Goal: Task Accomplishment & Management: Use online tool/utility

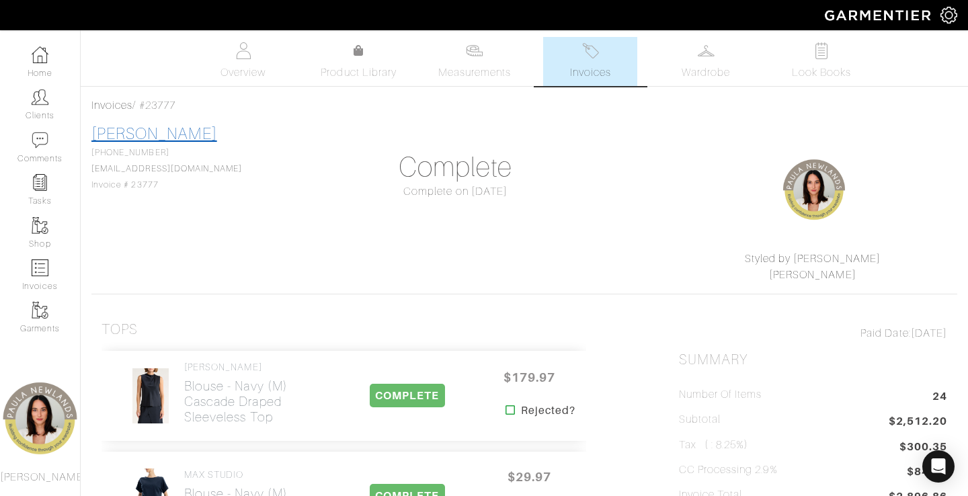
click at [147, 138] on link "[PERSON_NAME]" at bounding box center [154, 133] width 126 height 17
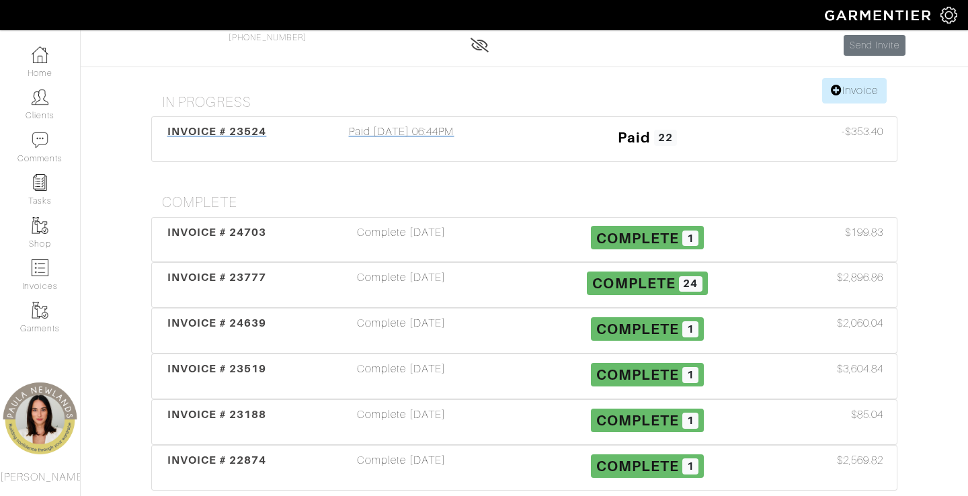
scroll to position [117, 0]
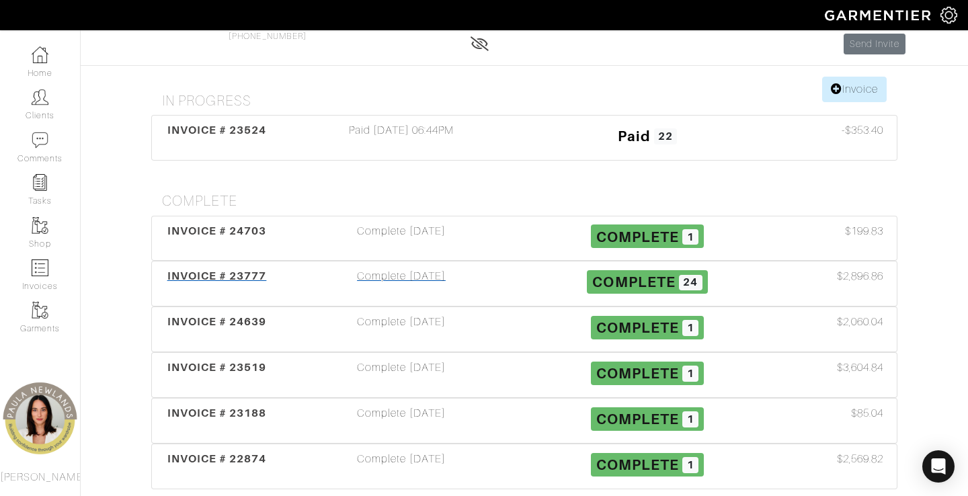
click at [215, 285] on div "INVOICE # 23777" at bounding box center [216, 283] width 123 height 31
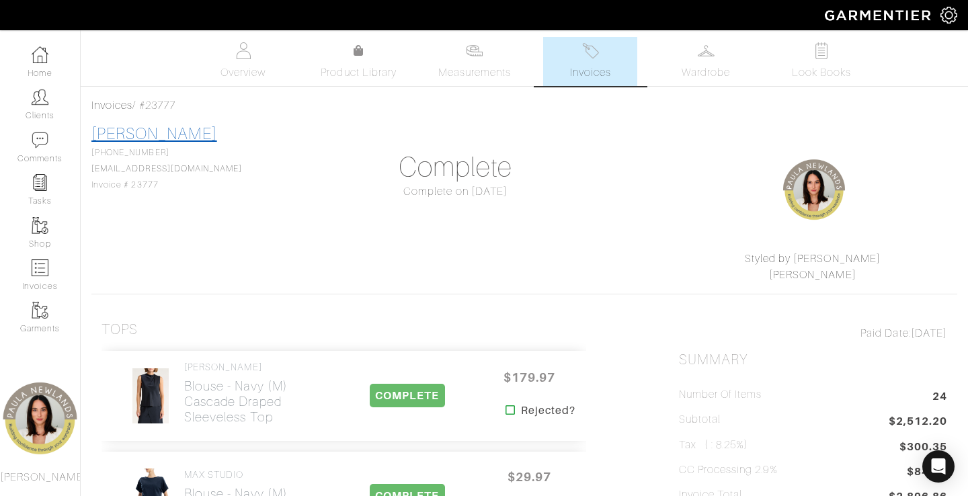
click at [136, 138] on link "[PERSON_NAME]" at bounding box center [154, 133] width 126 height 17
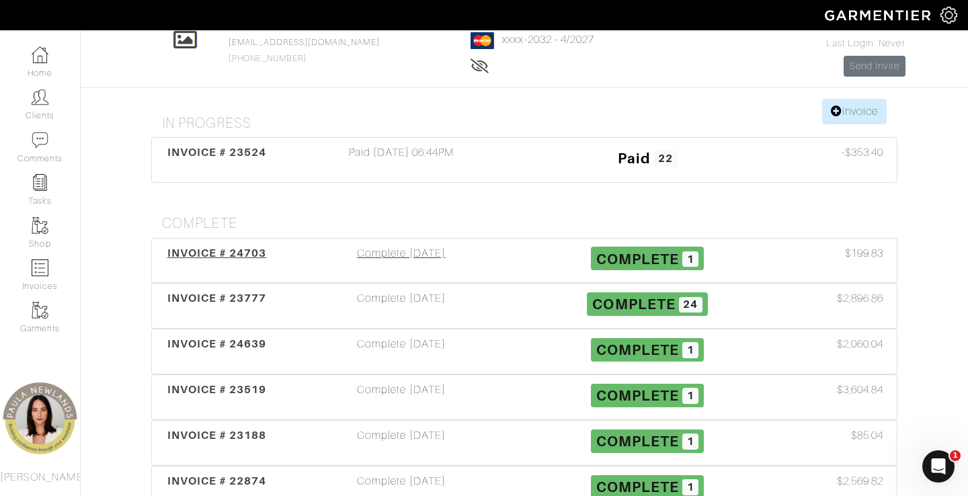
scroll to position [94, 0]
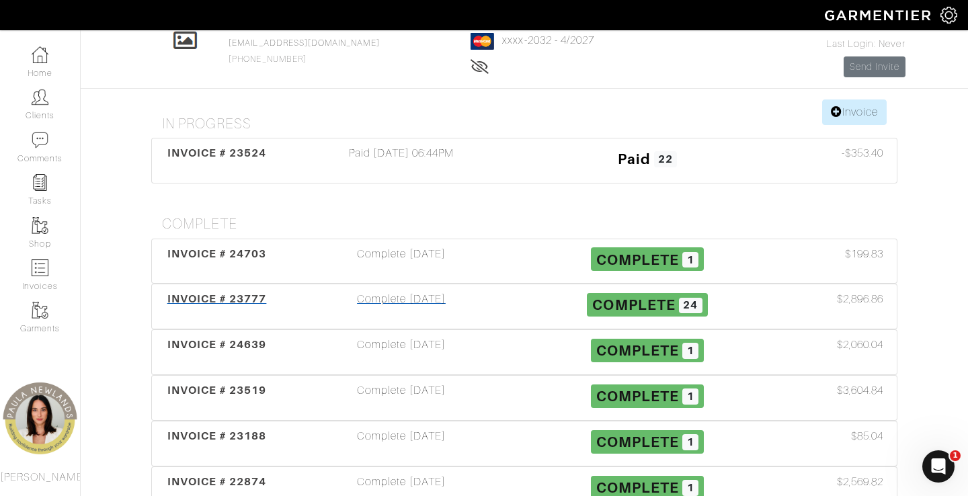
click at [245, 300] on span "INVOICE # 23777" at bounding box center [216, 298] width 99 height 13
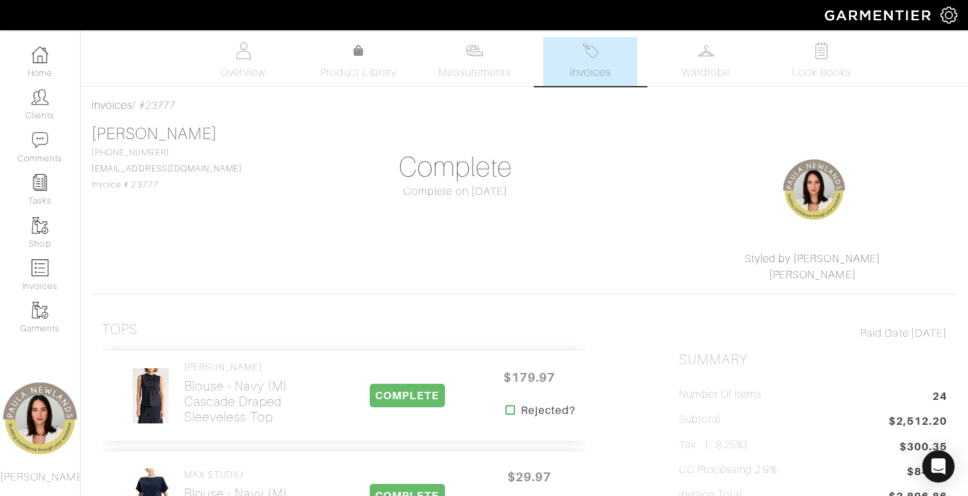
click at [112, 136] on link "[PERSON_NAME]" at bounding box center [154, 133] width 126 height 17
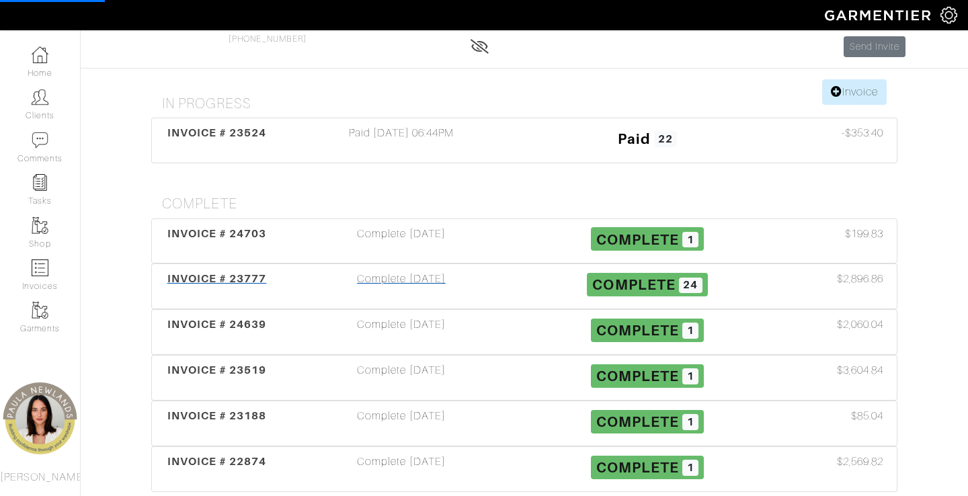
scroll to position [118, 0]
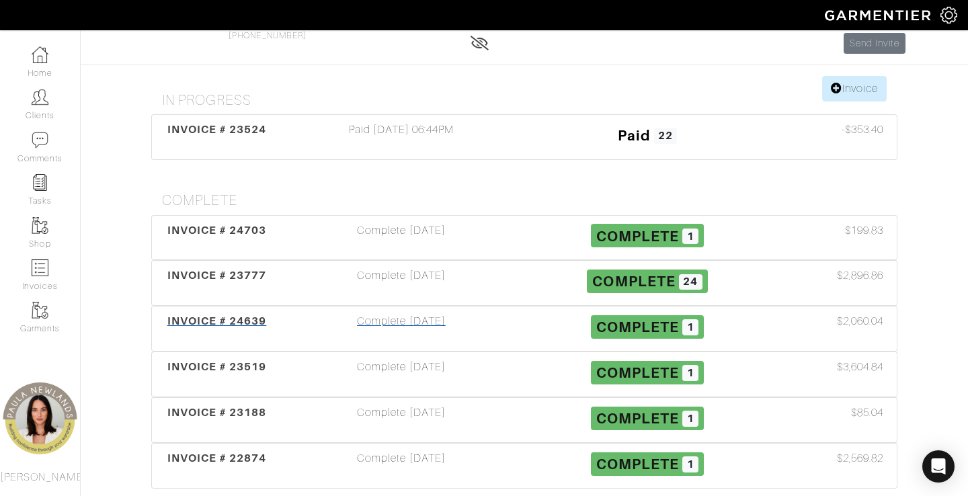
click at [234, 317] on span "INVOICE # 24639" at bounding box center [216, 321] width 99 height 13
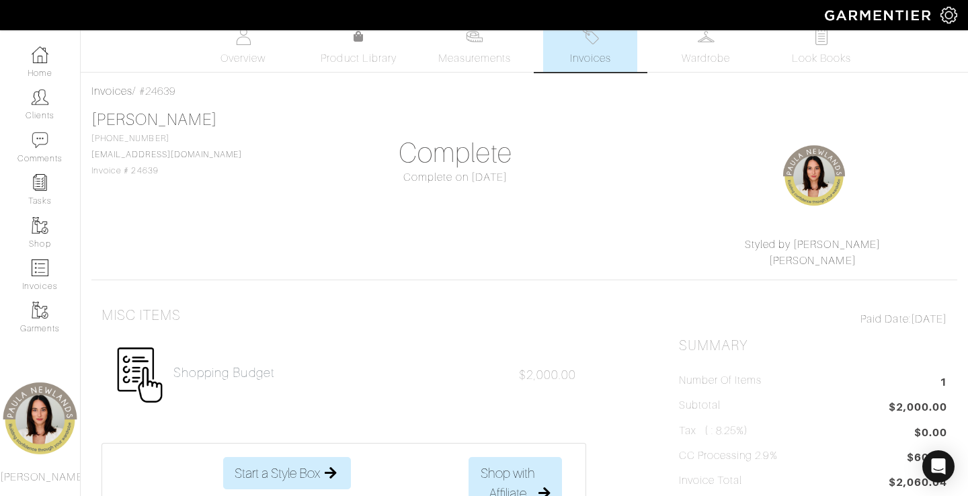
scroll to position [16, 0]
click at [127, 116] on link "[PERSON_NAME]" at bounding box center [154, 117] width 126 height 17
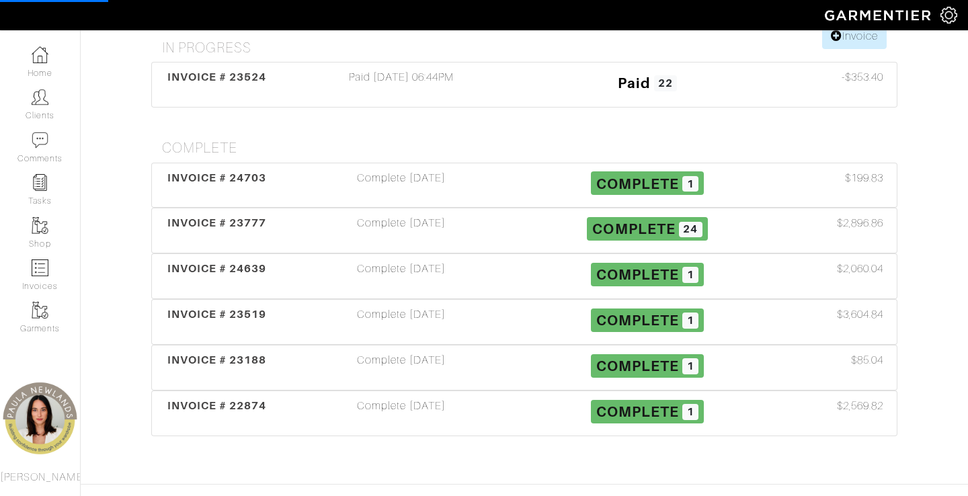
scroll to position [181, 0]
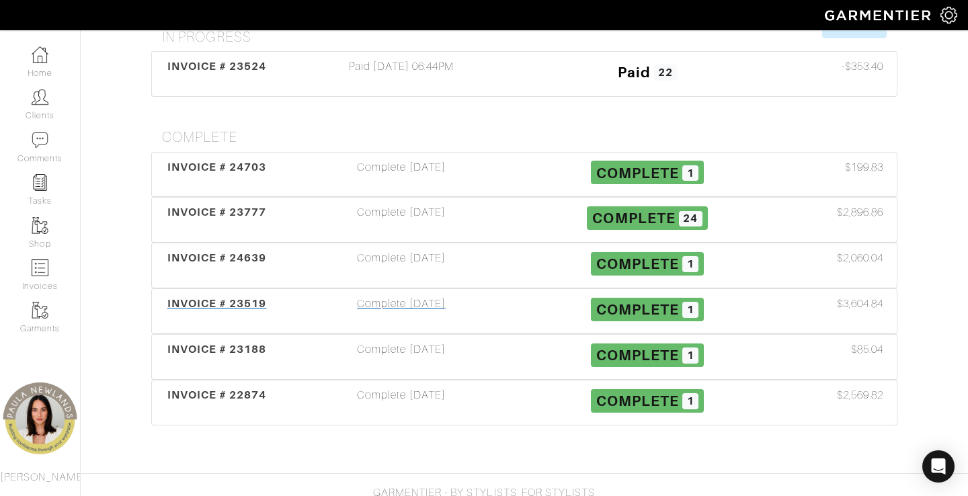
click at [248, 299] on span "INVOICE # 23519" at bounding box center [216, 303] width 99 height 13
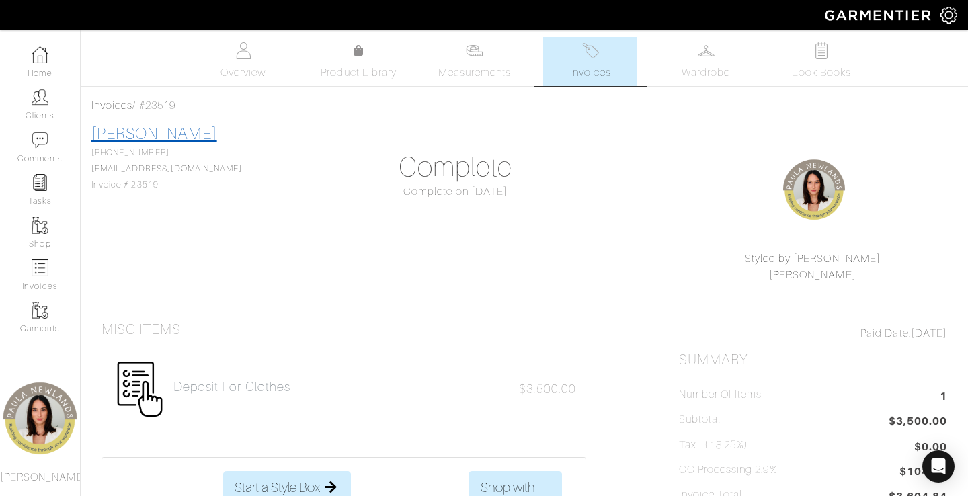
click at [126, 138] on link "[PERSON_NAME]" at bounding box center [154, 133] width 126 height 17
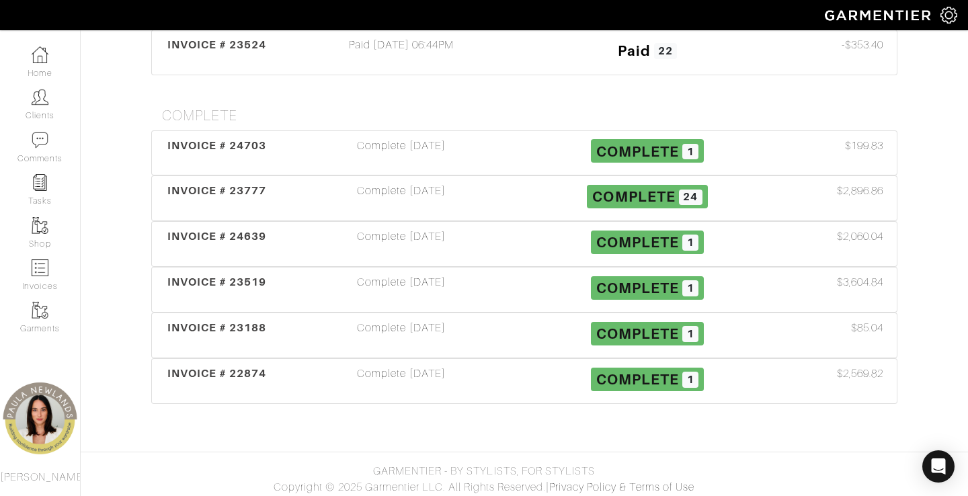
scroll to position [207, 0]
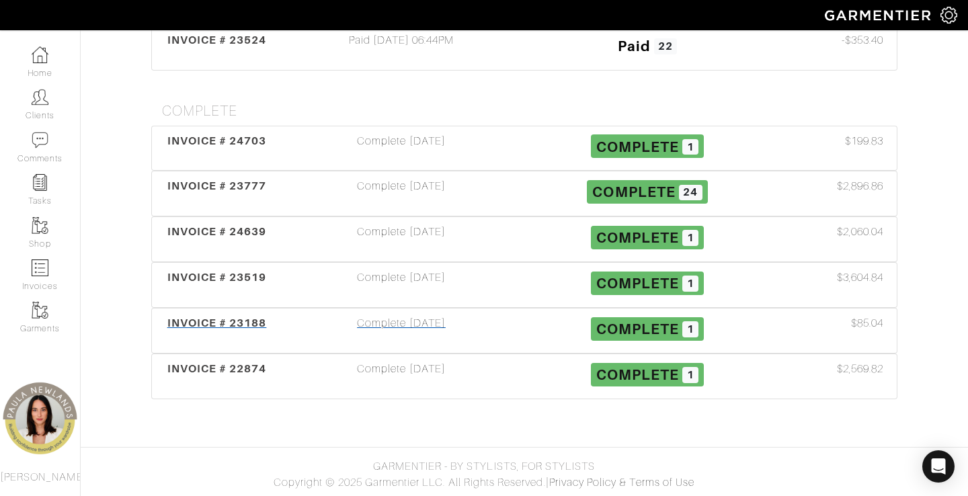
click at [235, 327] on span "INVOICE # 23188" at bounding box center [216, 323] width 99 height 13
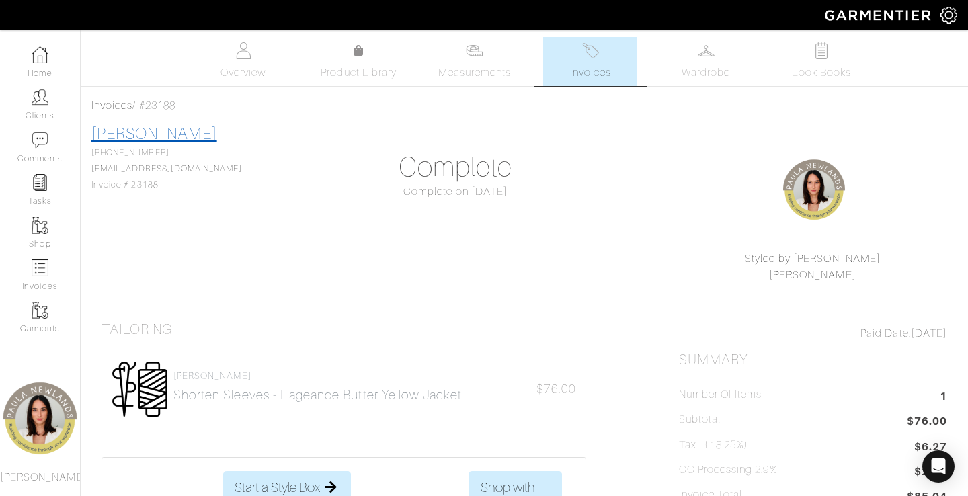
click at [109, 136] on link "[PERSON_NAME]" at bounding box center [154, 133] width 126 height 17
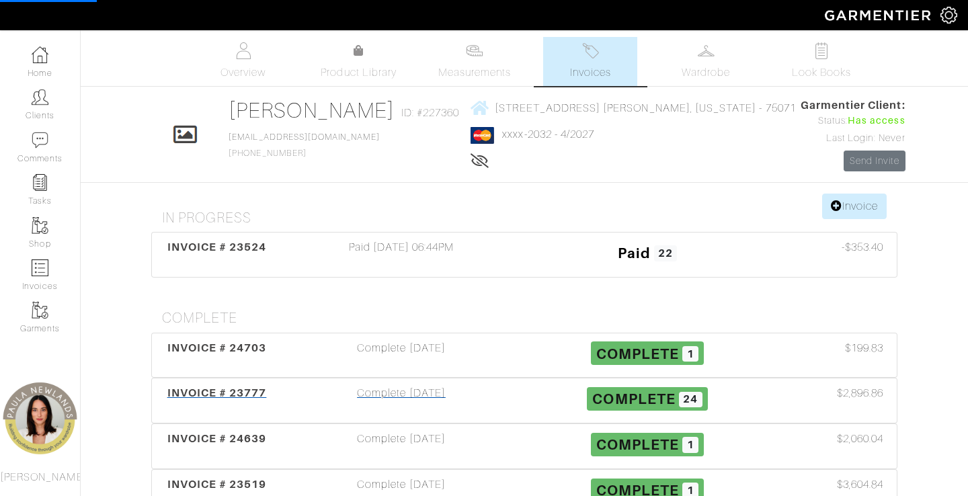
scroll to position [207, 0]
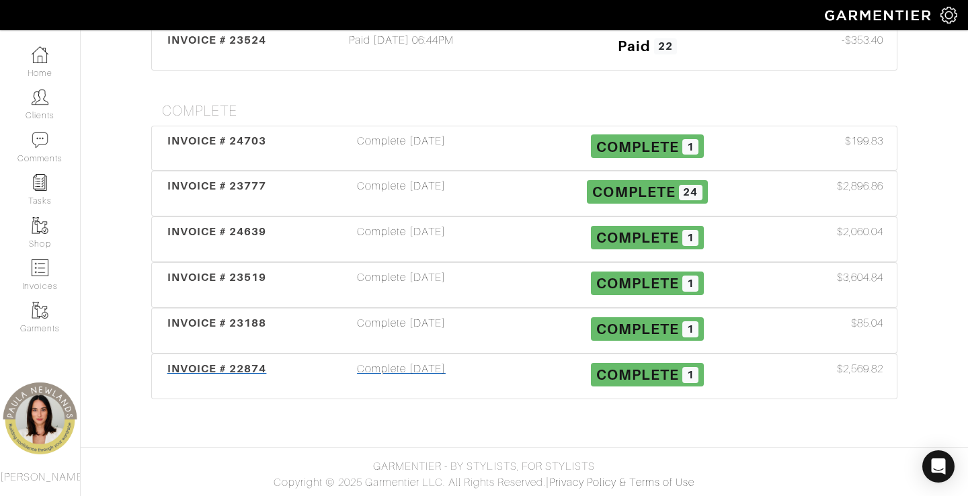
click at [222, 369] on span "INVOICE # 22874" at bounding box center [216, 368] width 99 height 13
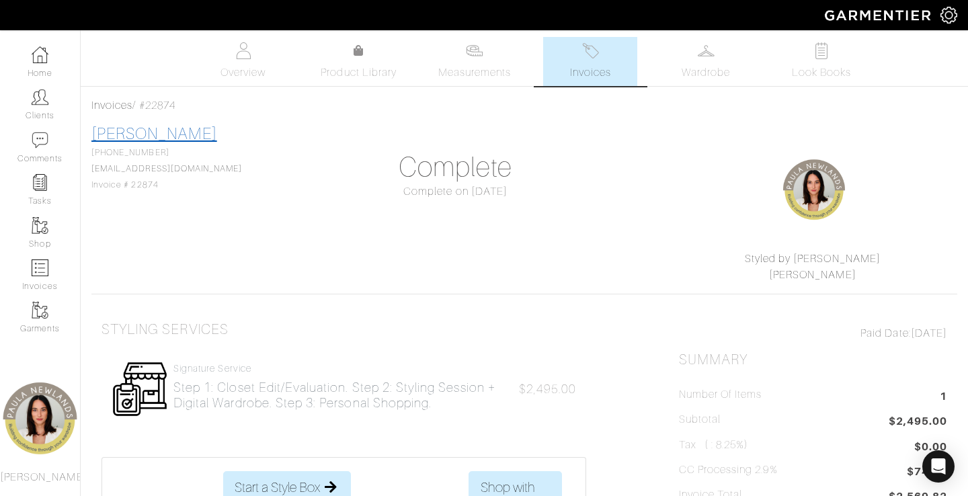
click at [139, 129] on link "[PERSON_NAME]" at bounding box center [154, 133] width 126 height 17
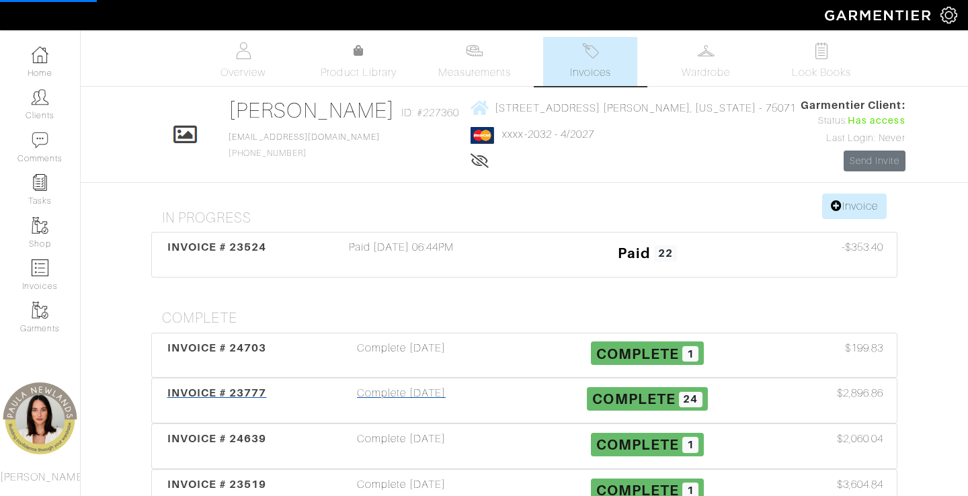
scroll to position [207, 0]
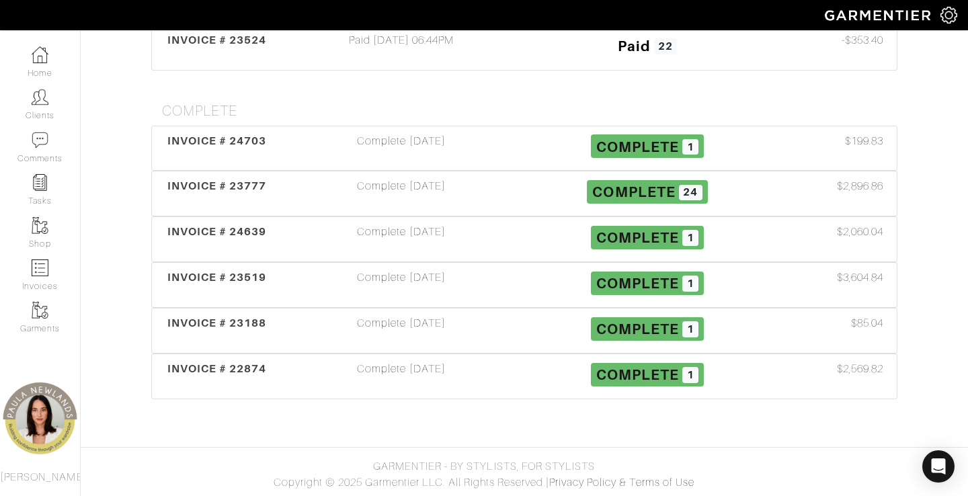
click at [233, 322] on span "INVOICE # 23188" at bounding box center [216, 323] width 99 height 13
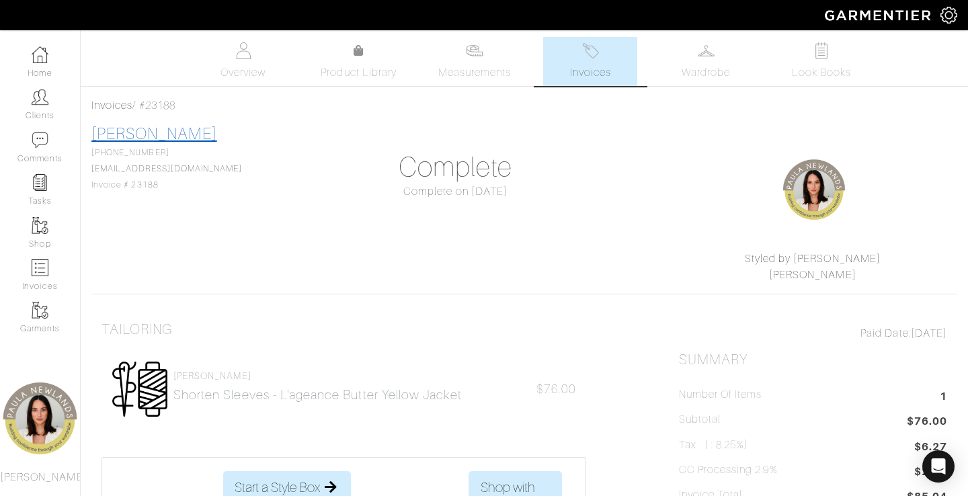
click at [119, 130] on link "[PERSON_NAME]" at bounding box center [154, 133] width 126 height 17
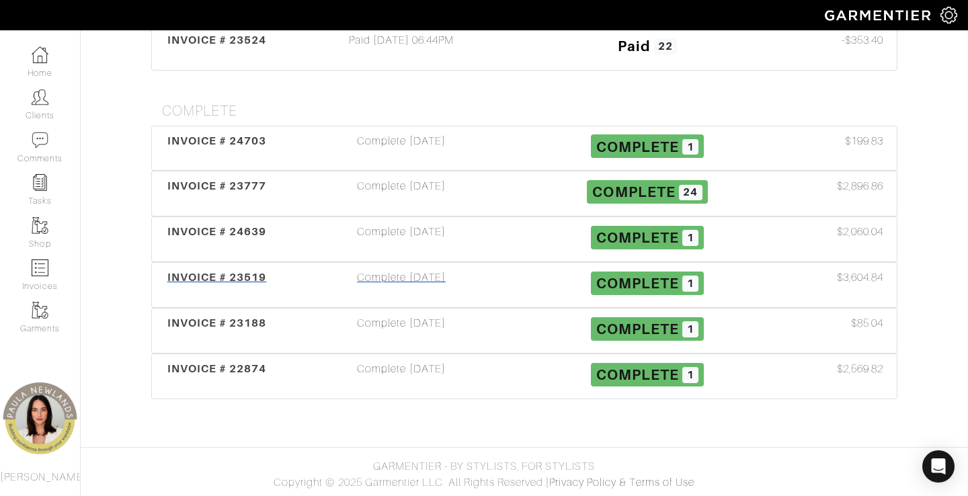
click at [206, 282] on span "INVOICE # 23519" at bounding box center [216, 277] width 99 height 13
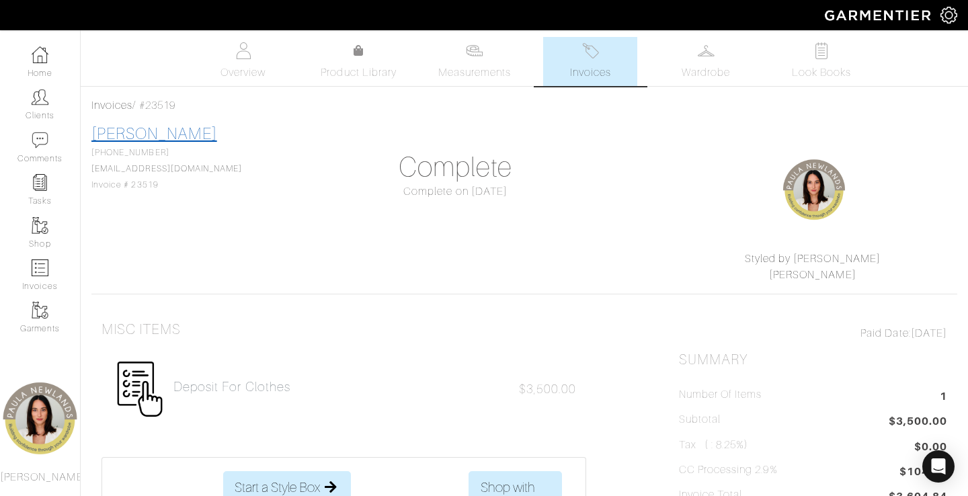
click at [135, 134] on link "[PERSON_NAME]" at bounding box center [154, 133] width 126 height 17
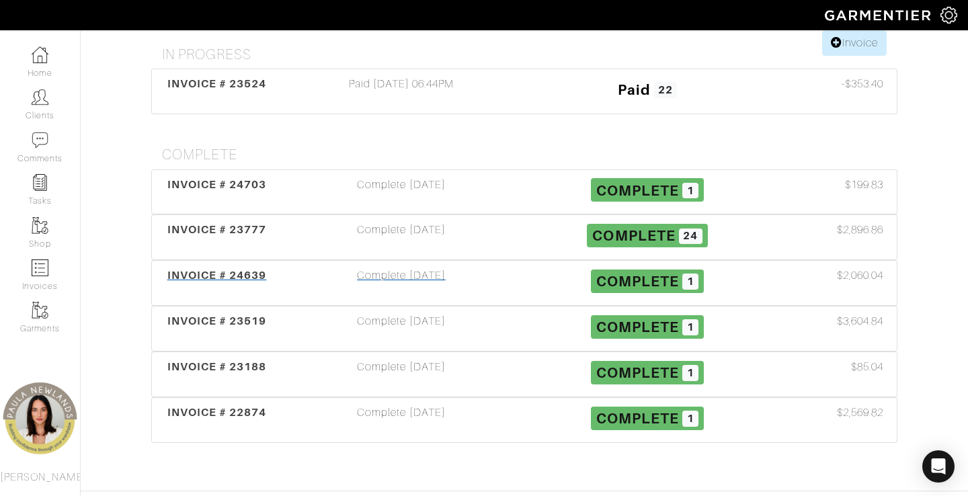
click at [229, 286] on div "INVOICE # 24639" at bounding box center [216, 283] width 123 height 31
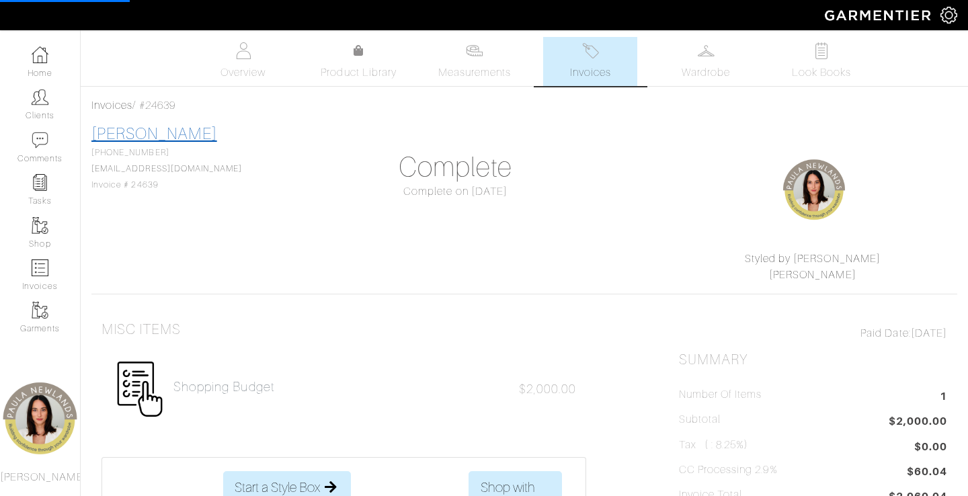
click at [135, 139] on link "[PERSON_NAME]" at bounding box center [154, 133] width 126 height 17
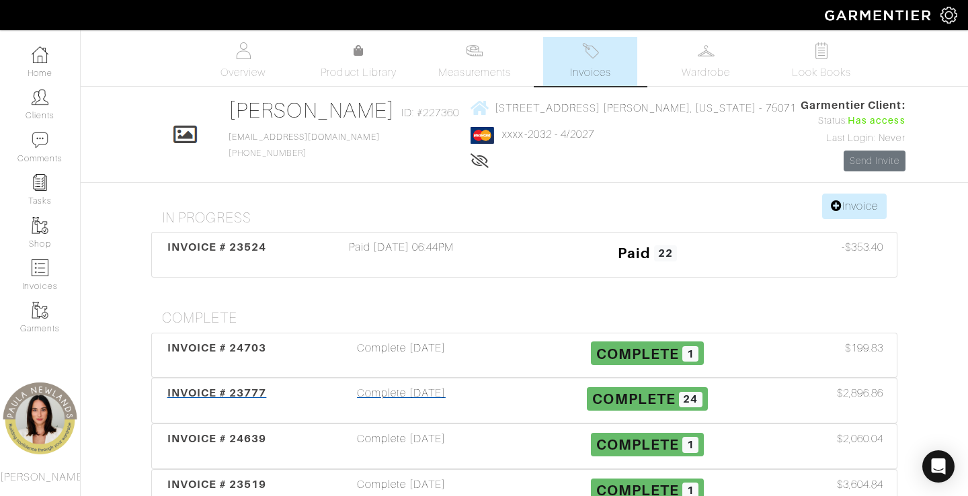
click at [219, 379] on div "INVOICE # 23777 Complete [DATE] Complete 24 $2,896.86" at bounding box center [524, 400] width 745 height 44
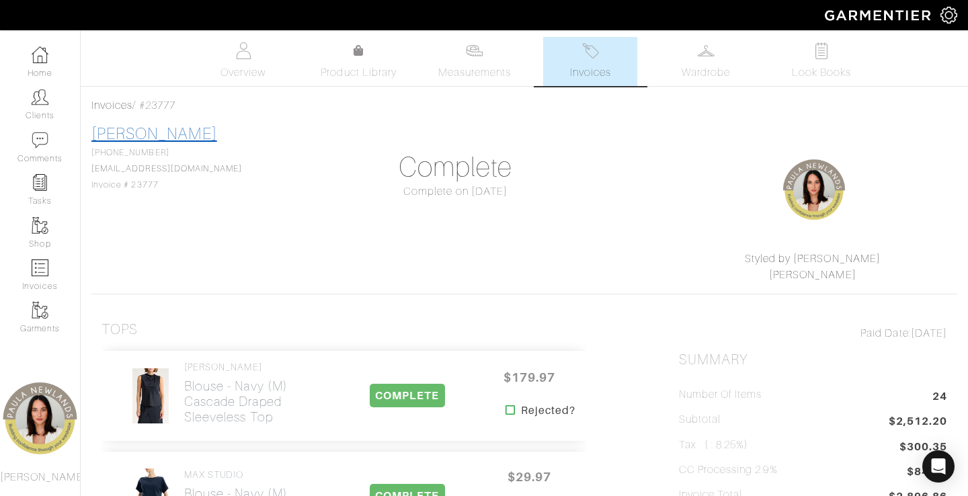
click at [146, 140] on link "[PERSON_NAME]" at bounding box center [154, 133] width 126 height 17
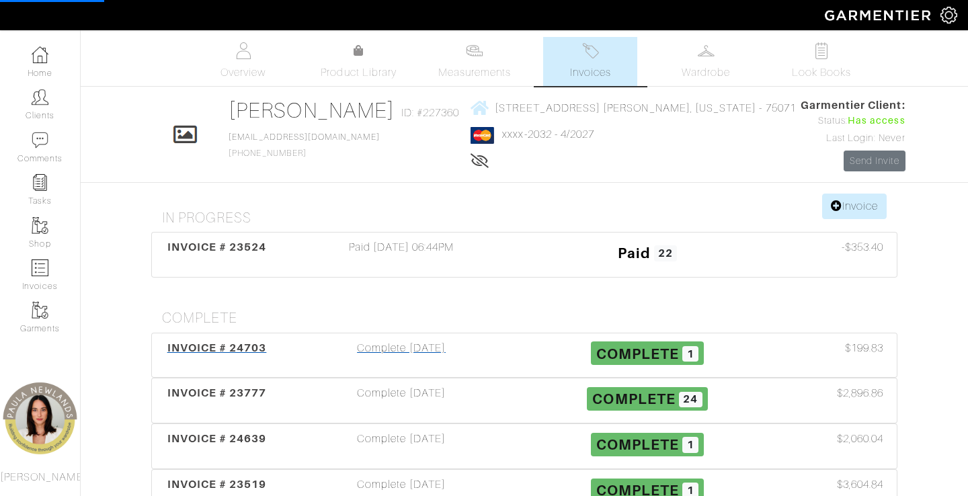
click at [226, 342] on span "INVOICE # 24703" at bounding box center [216, 347] width 99 height 13
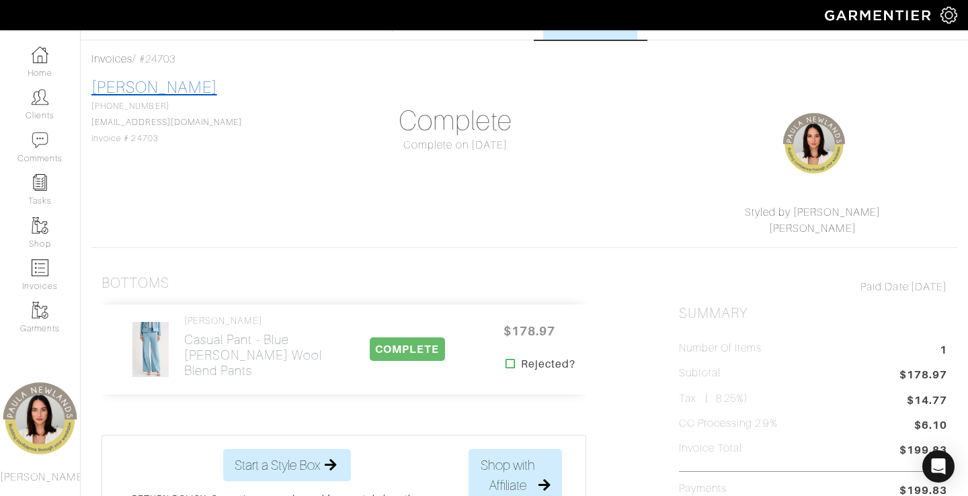
click at [129, 83] on link "[PERSON_NAME]" at bounding box center [154, 87] width 126 height 17
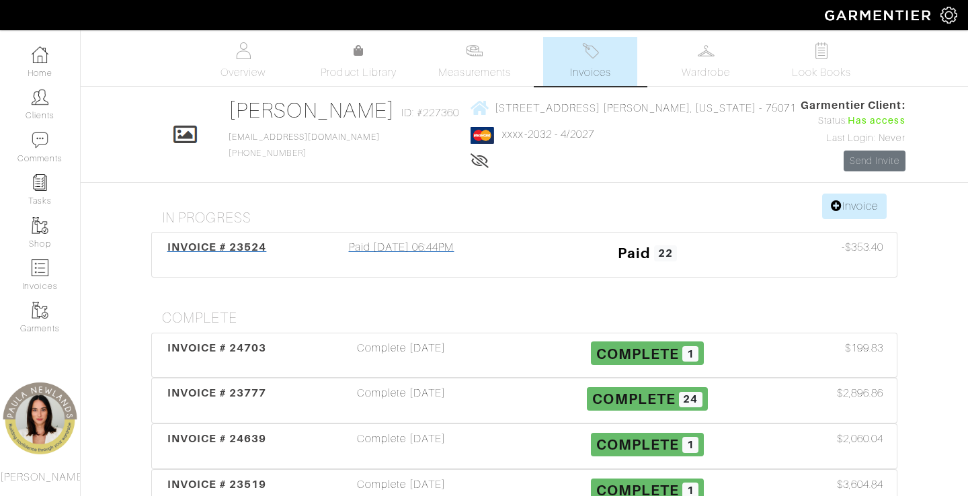
click at [244, 250] on span "INVOICE # 23524" at bounding box center [216, 247] width 99 height 13
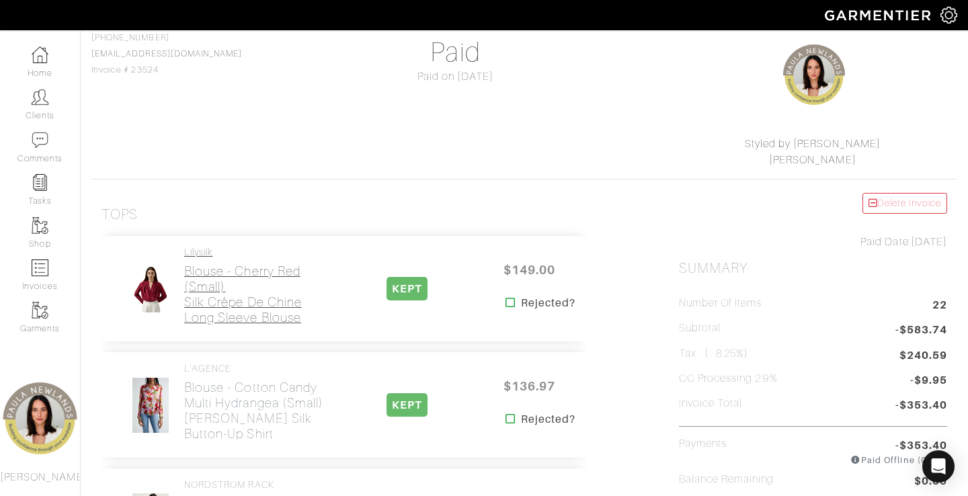
click at [218, 278] on h2 "Blouse - Cherry Red (Small) Silk Crêpe de Chine Long Sleeve Blouse" at bounding box center [257, 294] width 147 height 62
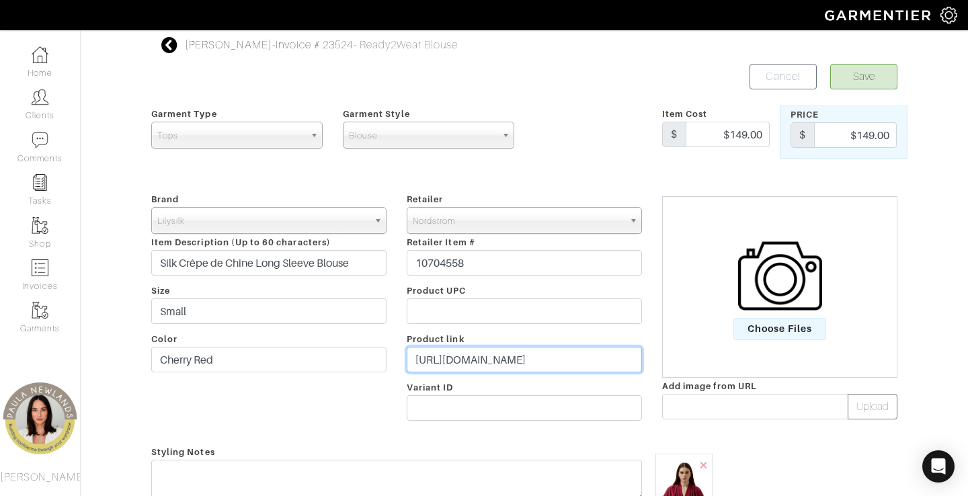
click at [425, 362] on input "[URL][DOMAIN_NAME]" at bounding box center [524, 360] width 235 height 26
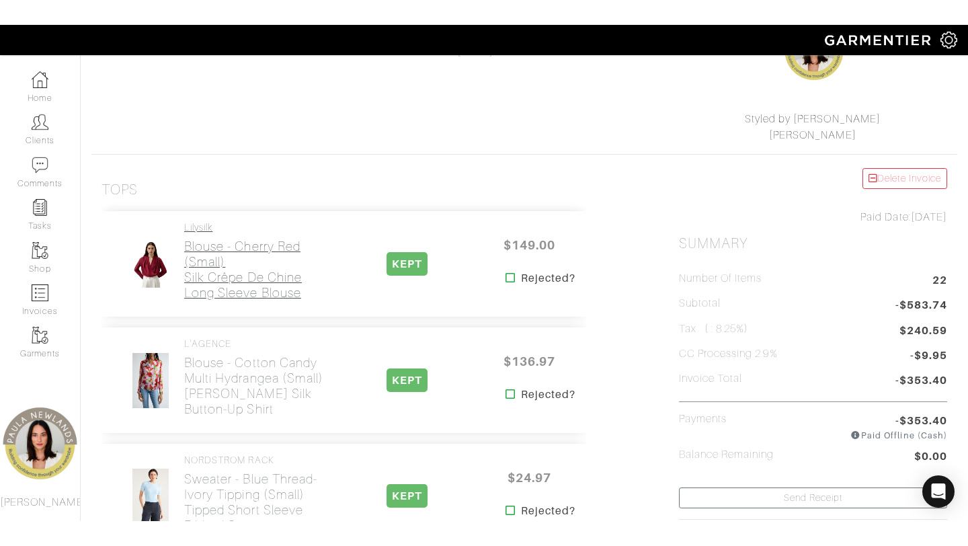
scroll to position [170, 0]
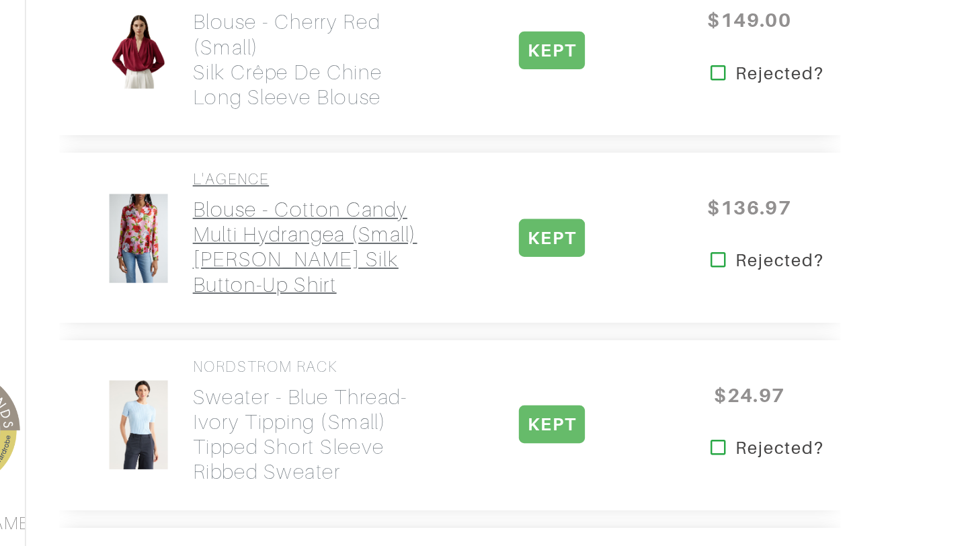
click at [199, 343] on h2 "Blouse - Cotton Candy Multi Hydrangea (Small) [PERSON_NAME] Floral Silk Button-…" at bounding box center [257, 356] width 147 height 62
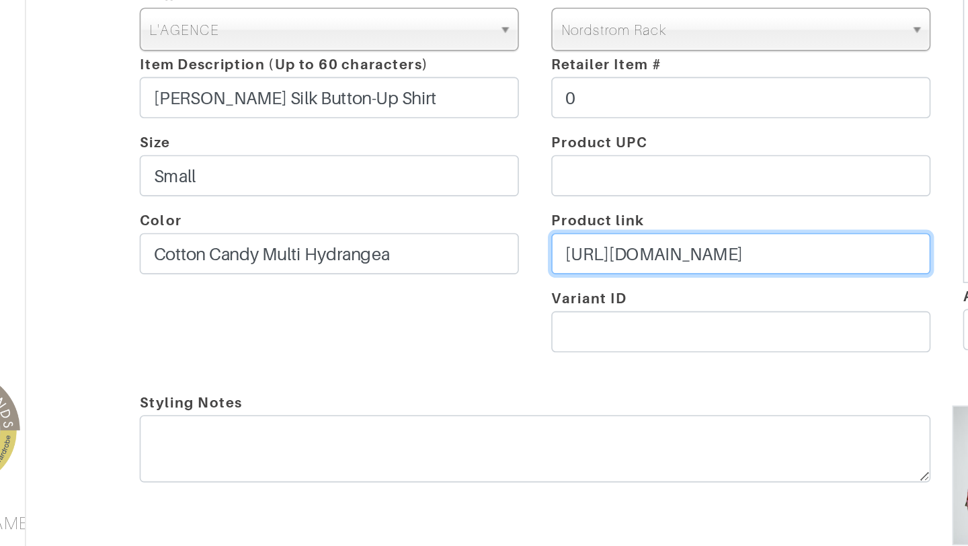
click at [475, 362] on input "[URL][DOMAIN_NAME]" at bounding box center [524, 360] width 235 height 26
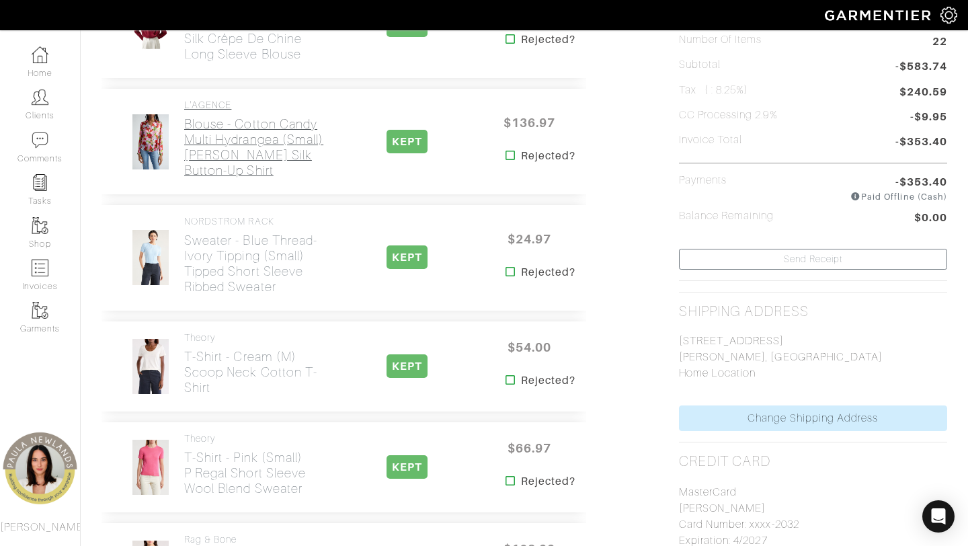
scroll to position [380, 0]
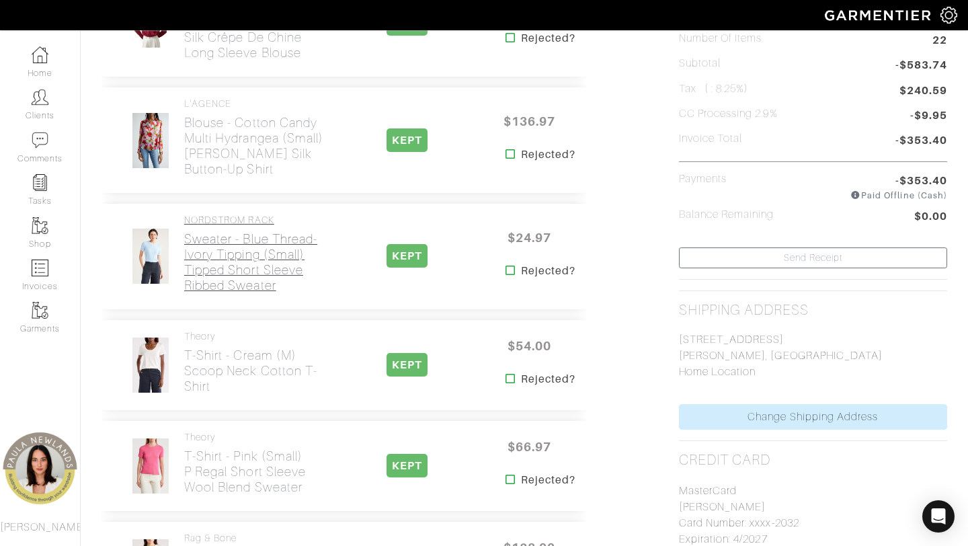
click at [216, 263] on h2 "Sweater - Blue Thread- Ivory Tipping (Small) Tipped Short Sleeve Ribbed Sweater" at bounding box center [257, 262] width 147 height 62
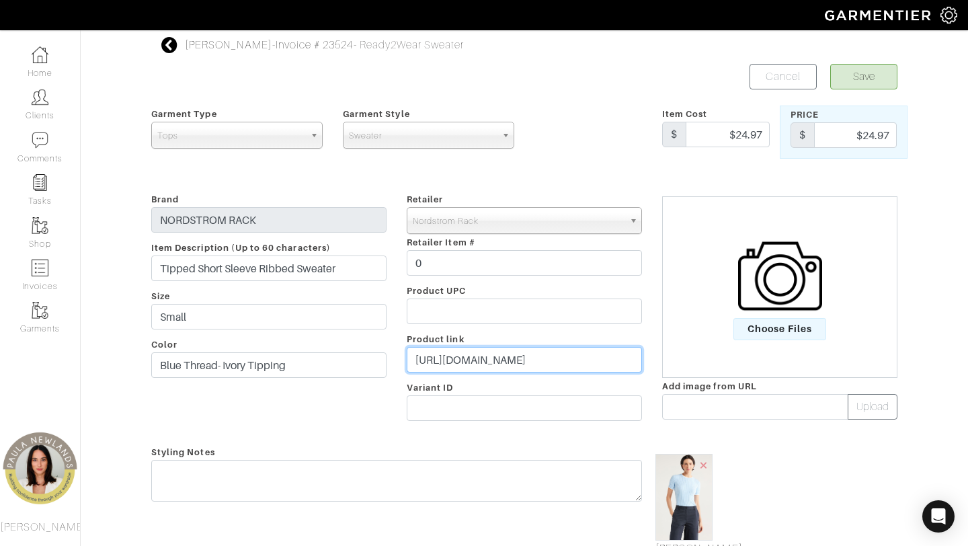
click at [521, 360] on input "[URL][DOMAIN_NAME]" at bounding box center [524, 360] width 235 height 26
click at [520, 359] on input "[URL][DOMAIN_NAME]" at bounding box center [524, 360] width 235 height 26
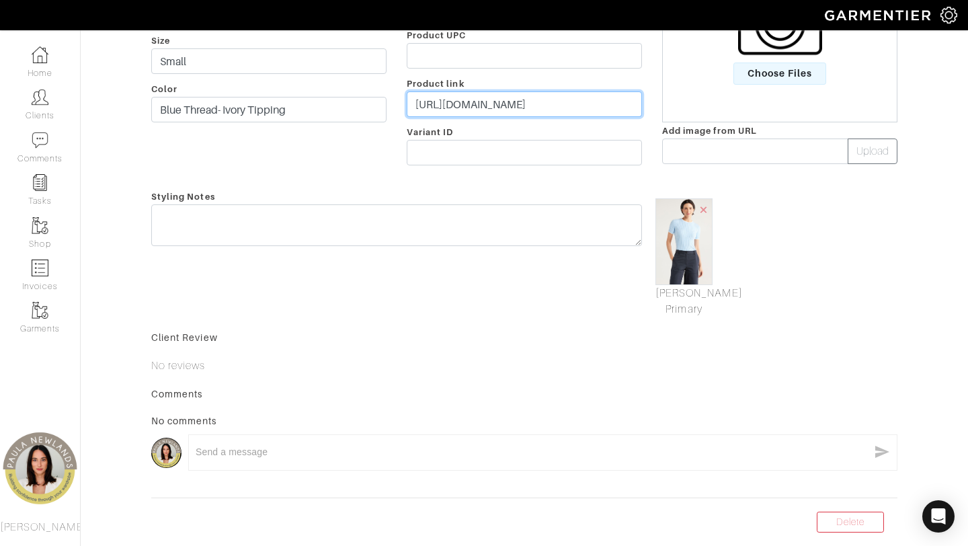
scroll to position [257, 0]
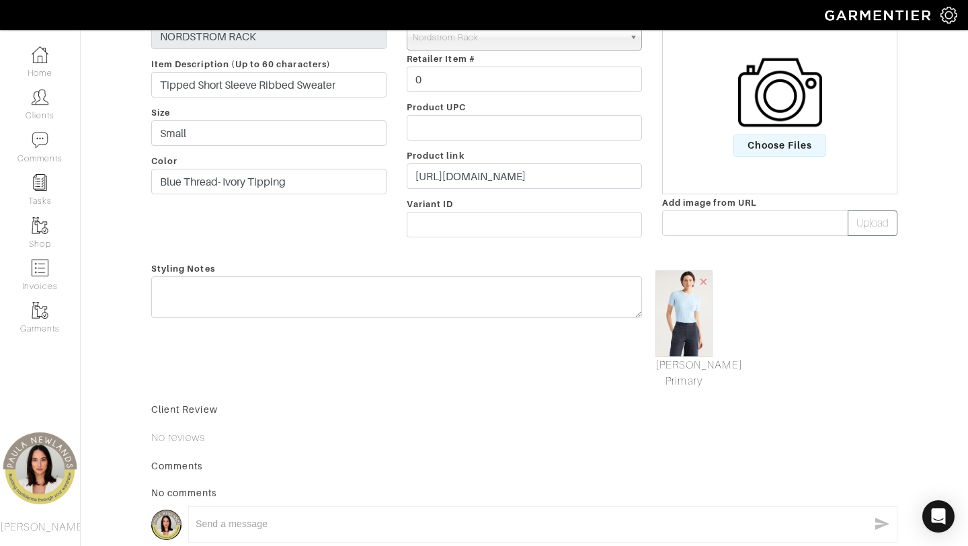
scroll to position [380, 0]
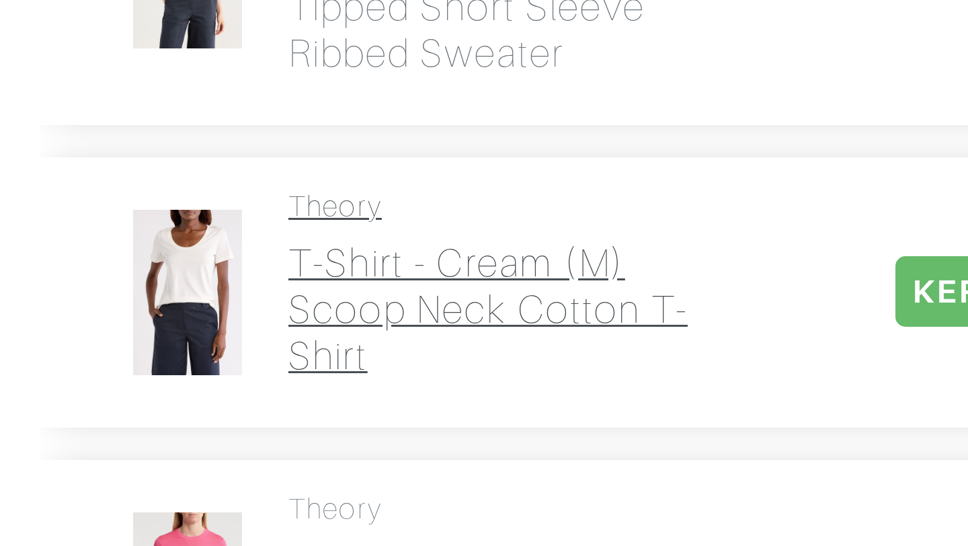
click at [196, 379] on h2 "T-Shirt - cream (m) Scoop Neck Cotton T-Shirt" at bounding box center [257, 370] width 147 height 46
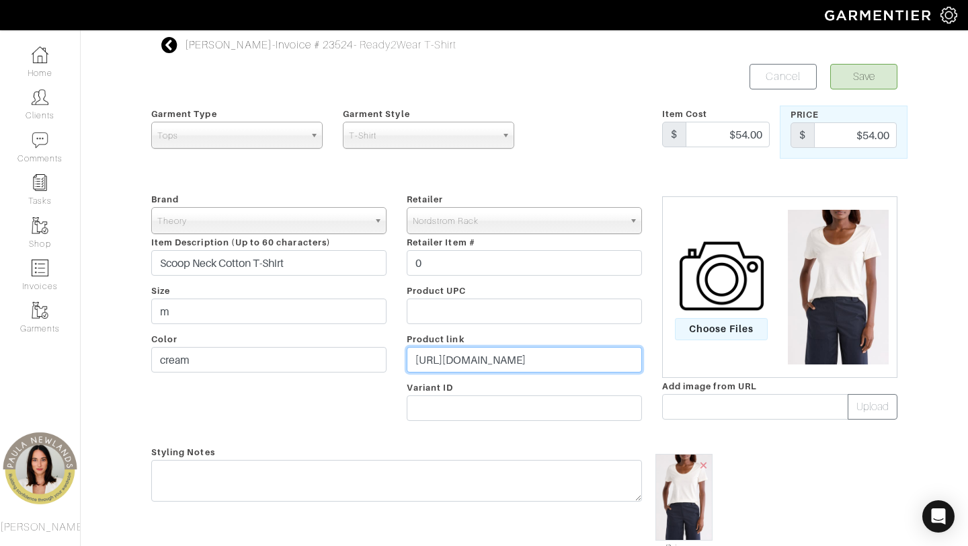
click at [457, 364] on input "[URL][DOMAIN_NAME]" at bounding box center [524, 360] width 235 height 26
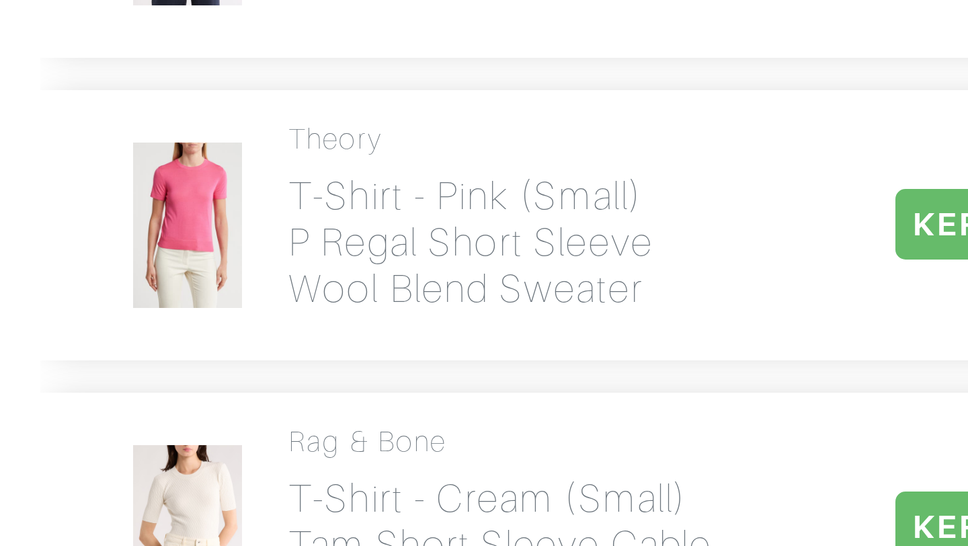
scroll to position [422, 0]
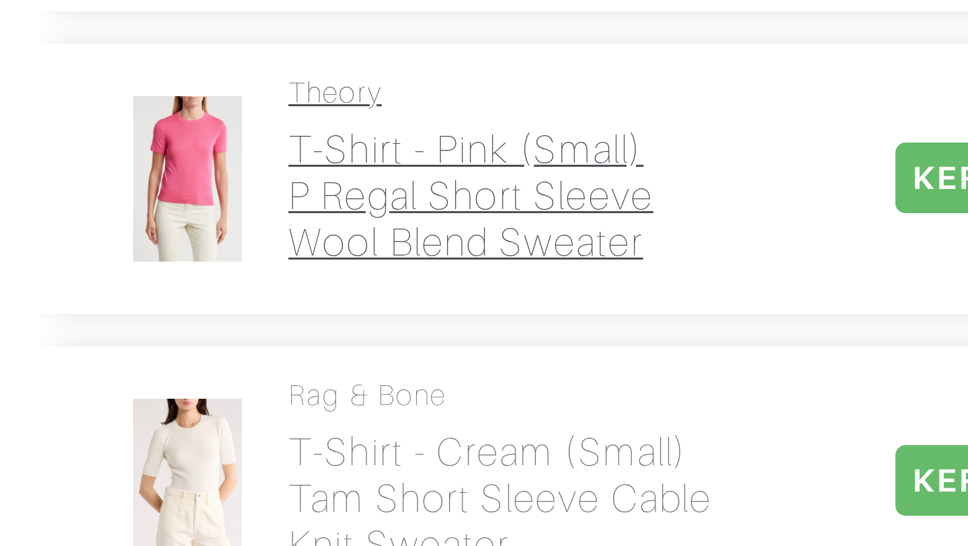
click at [206, 428] on h2 "T-Shirt - pink (small) P Regal Short Sleeve Wool Blend Sweater" at bounding box center [257, 429] width 147 height 46
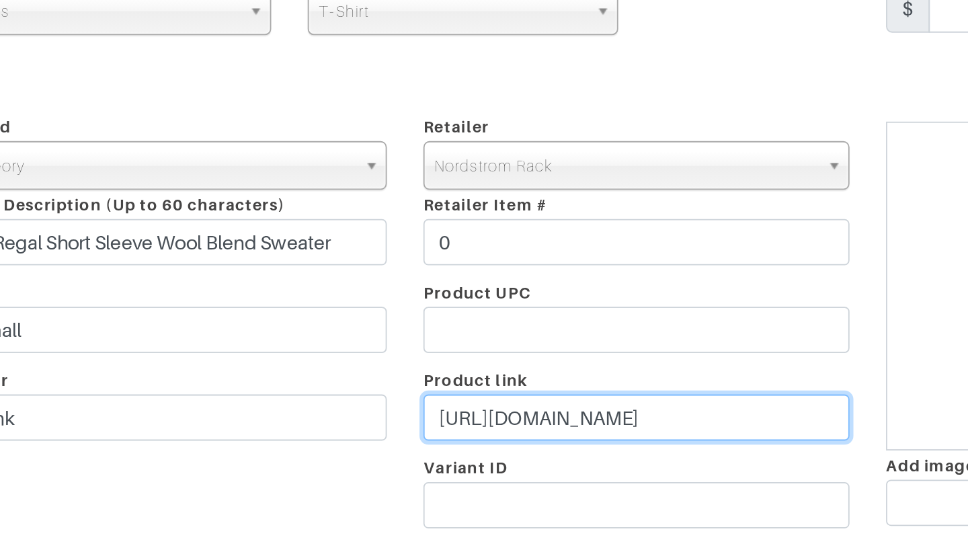
click at [461, 364] on input "[URL][DOMAIN_NAME]" at bounding box center [524, 360] width 235 height 26
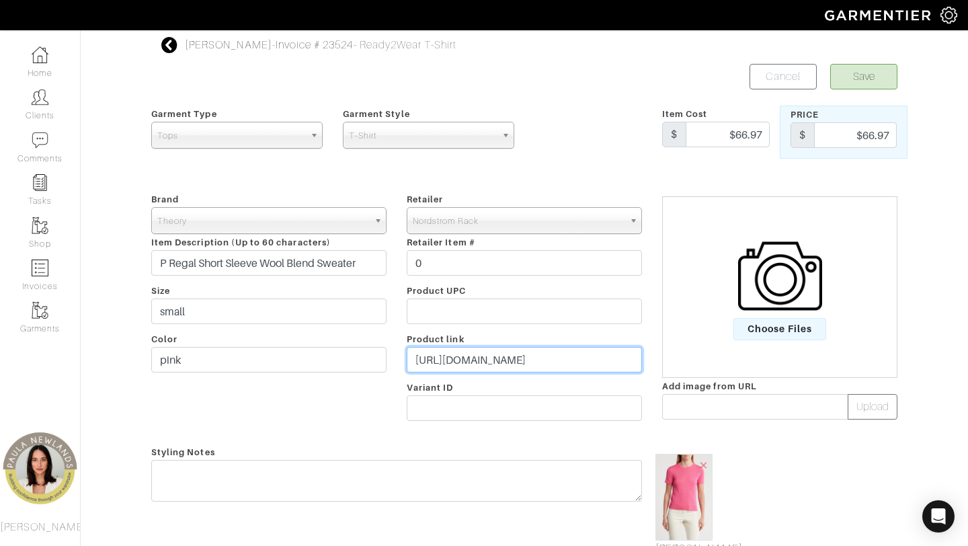
scroll to position [37, 0]
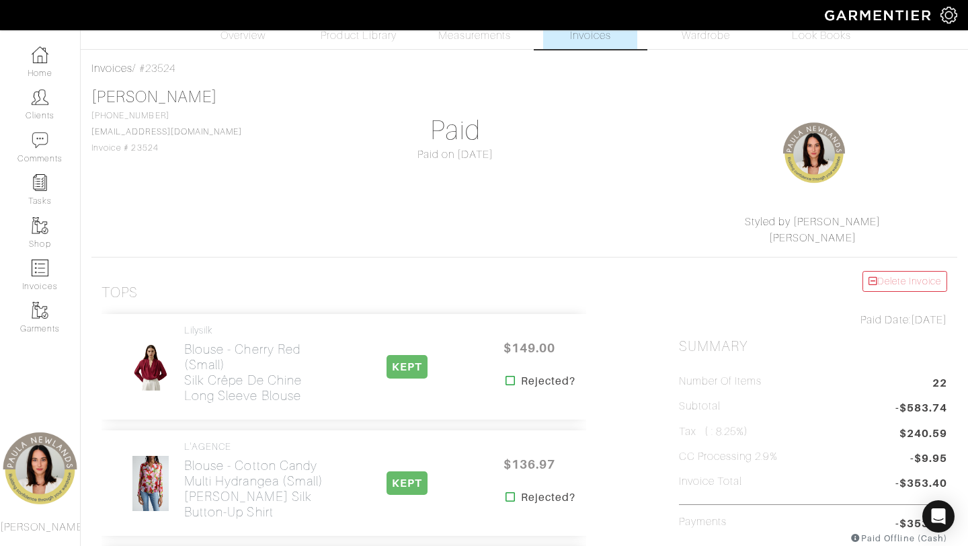
scroll to position [422, 0]
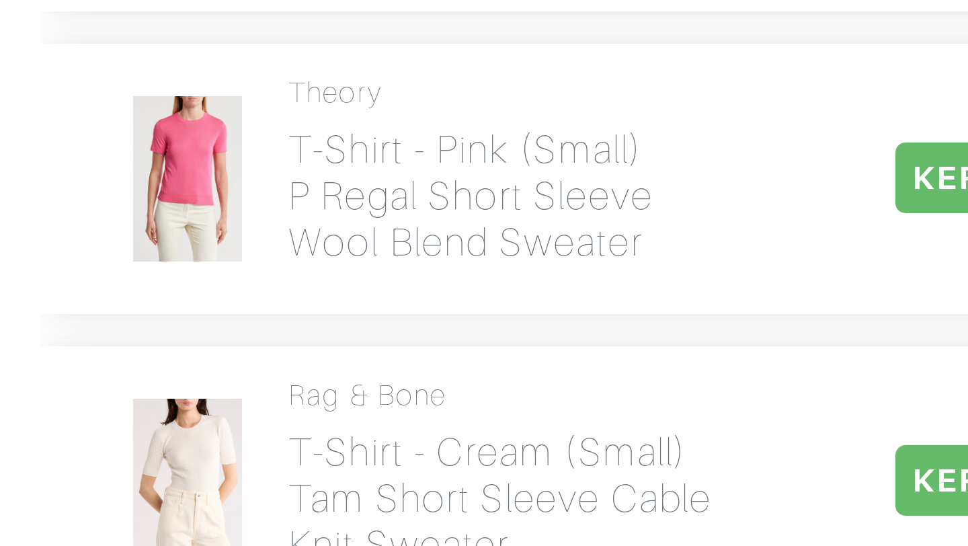
click at [392, 495] on span "KEPT" at bounding box center [406, 524] width 41 height 24
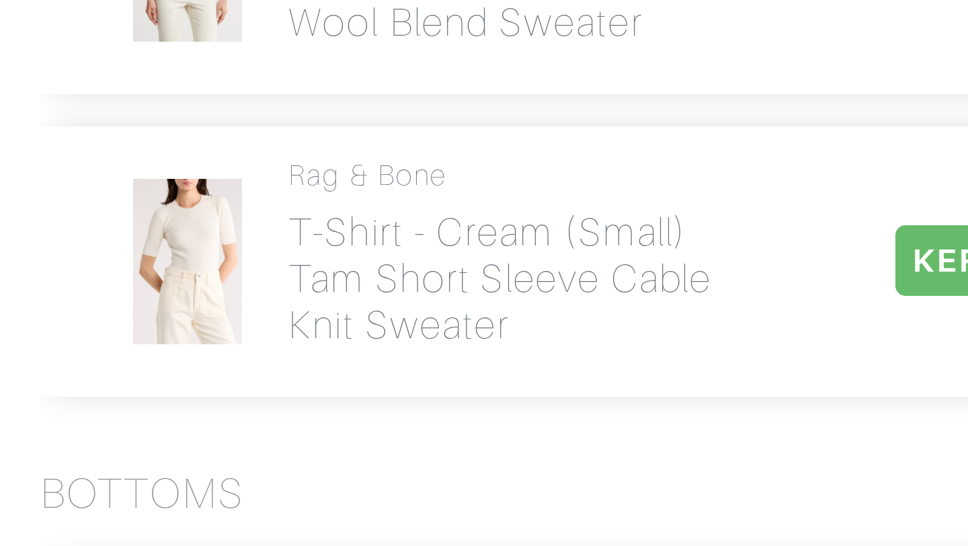
scroll to position [495, 0]
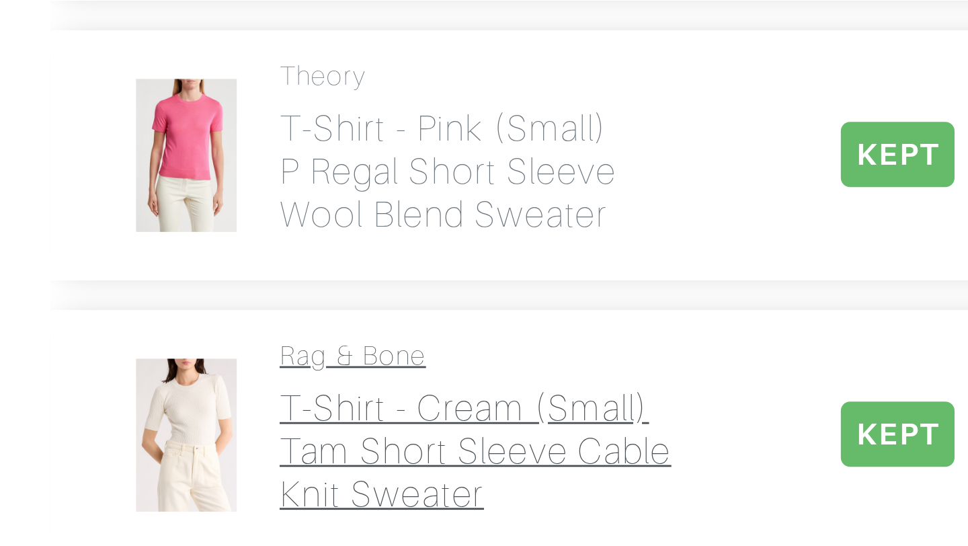
click at [208, 442] on h2 "T-Shirt - cream (small) Tam Short Sleeve Cable Knit Sweater" at bounding box center [257, 457] width 147 height 46
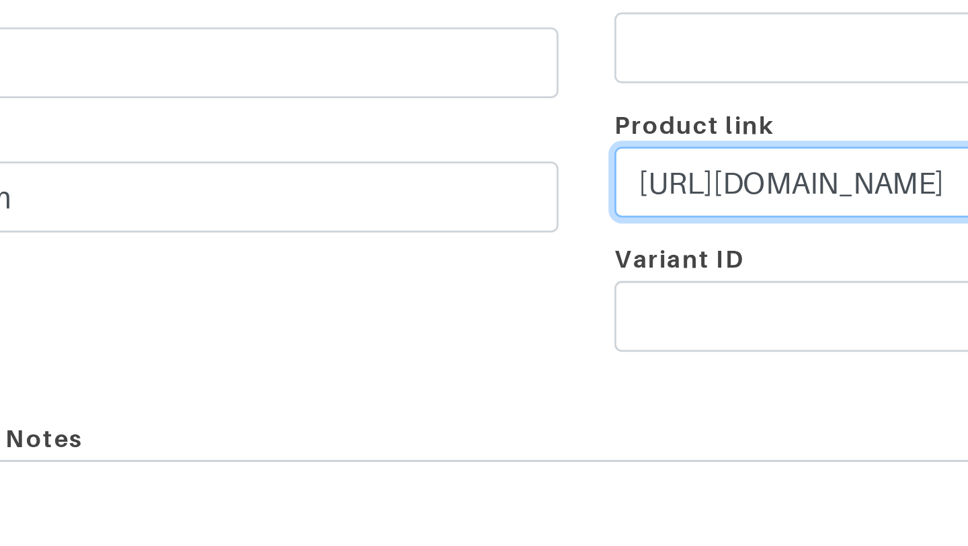
click at [464, 357] on input "[URL][DOMAIN_NAME]" at bounding box center [524, 360] width 235 height 26
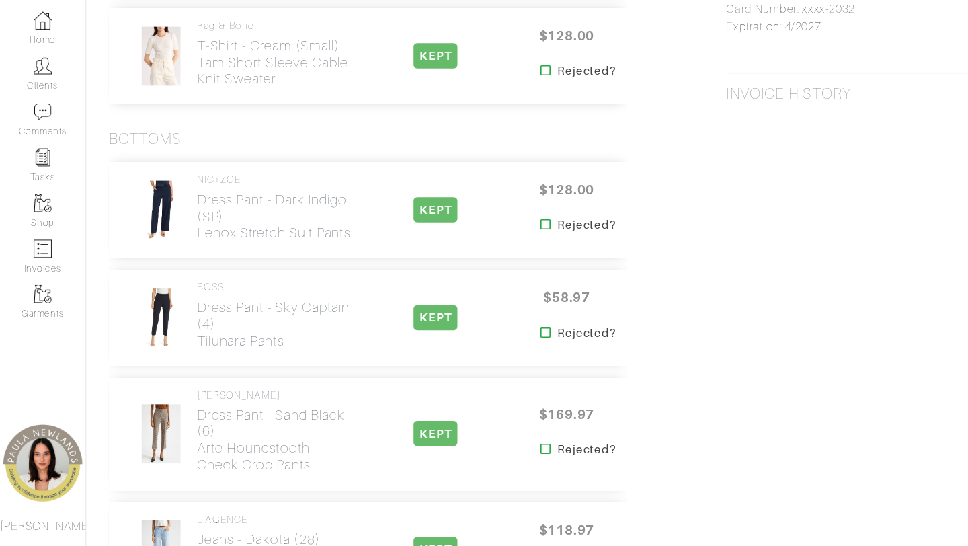
scroll to position [876, 0]
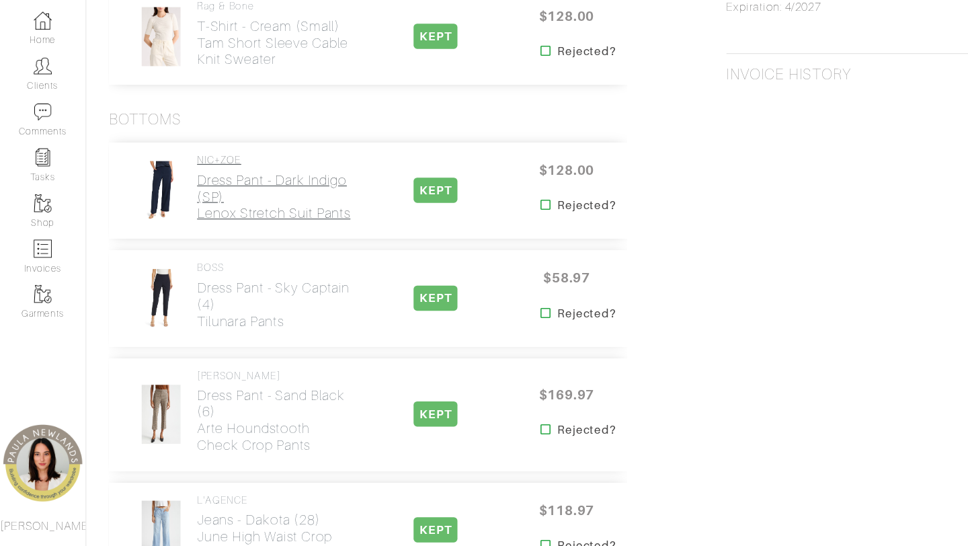
click at [232, 229] on h2 "Dress Pant - Dark Indigo (SP) Lenox Stretch Suit Pants" at bounding box center [257, 219] width 147 height 46
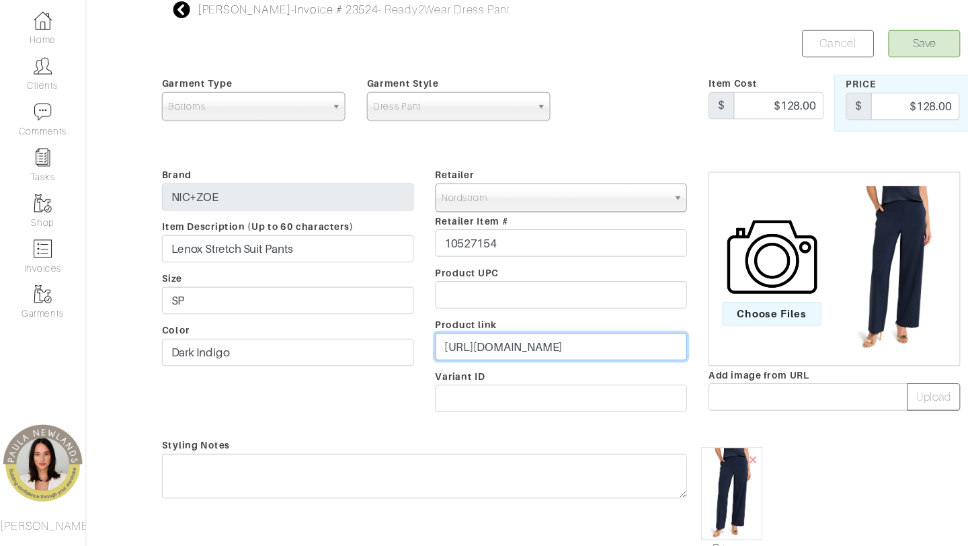
click at [557, 364] on input "[URL][DOMAIN_NAME]" at bounding box center [524, 360] width 235 height 26
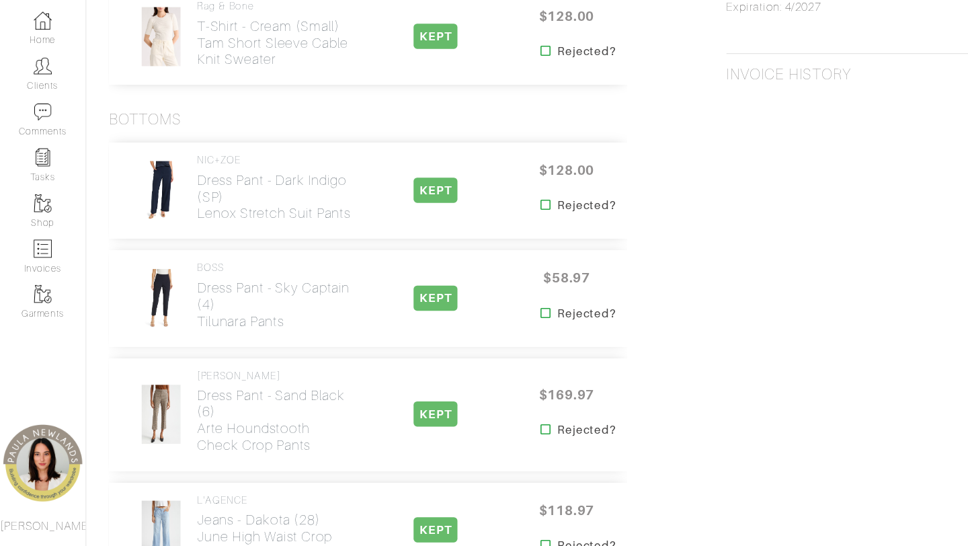
scroll to position [966, 0]
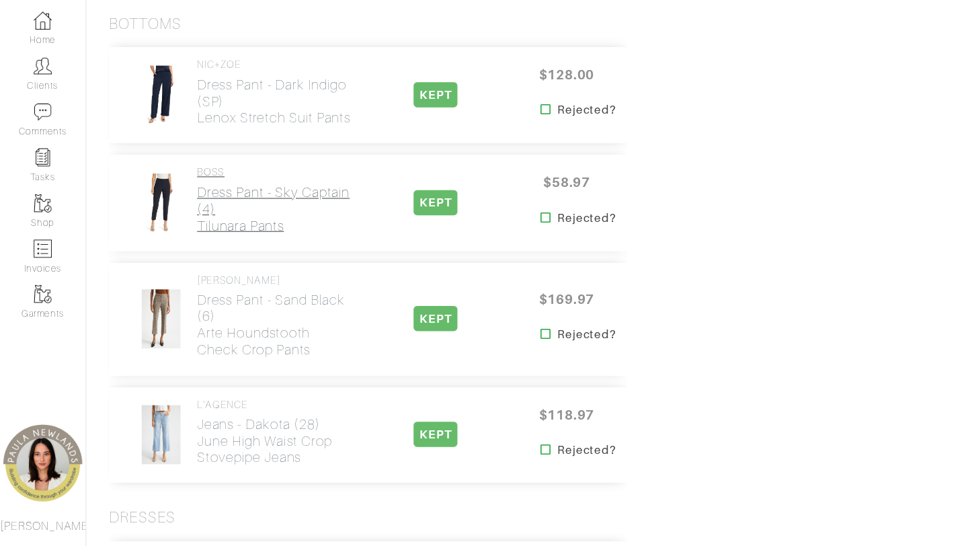
click at [208, 238] on h2 "Dress Pant - Sky Captain (4) Tilunara Pants" at bounding box center [257, 231] width 147 height 46
click at [201, 235] on h2 "Dress Pant - Sky Captain (4) Tilunara Pants" at bounding box center [257, 231] width 147 height 46
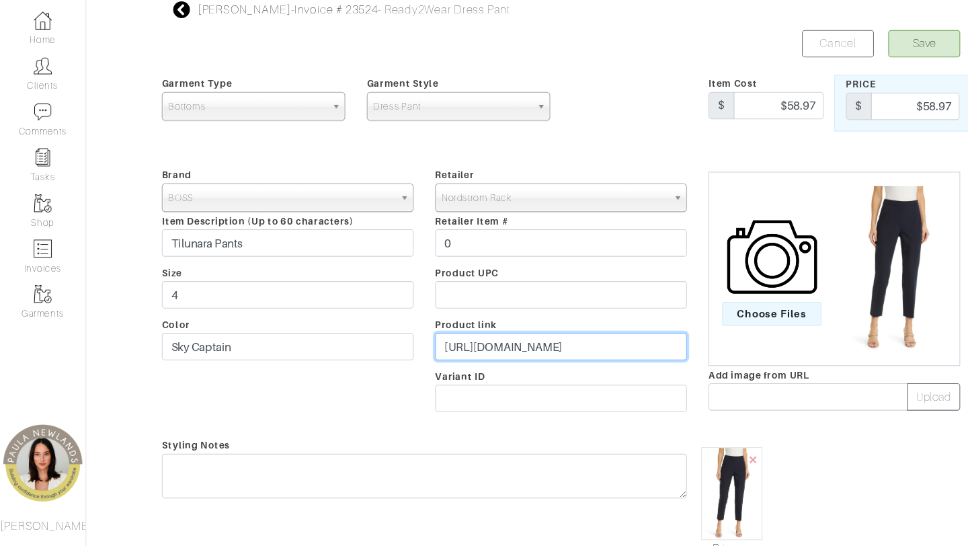
click at [488, 362] on input "[URL][DOMAIN_NAME]" at bounding box center [524, 360] width 235 height 26
click at [624, 73] on div "Save Cancel" at bounding box center [715, 77] width 383 height 26
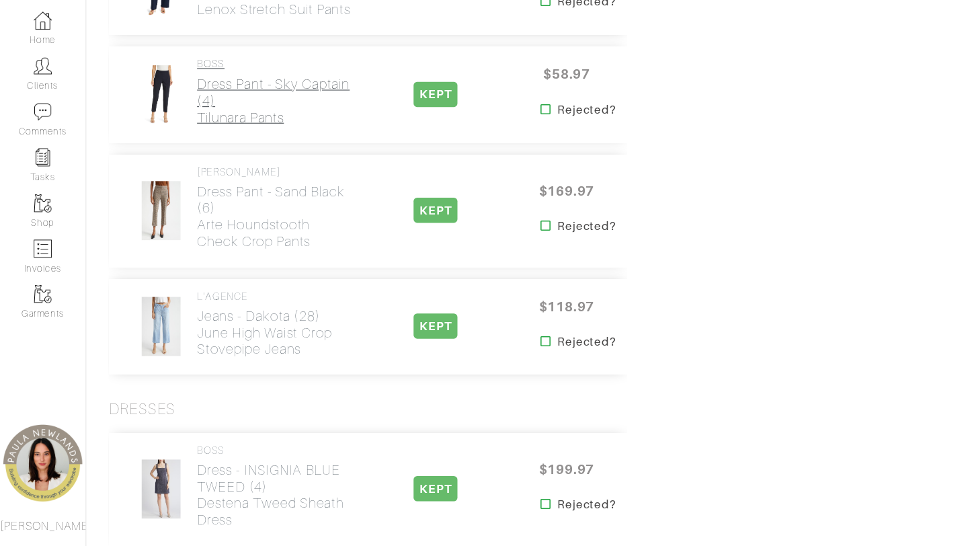
scroll to position [1068, 0]
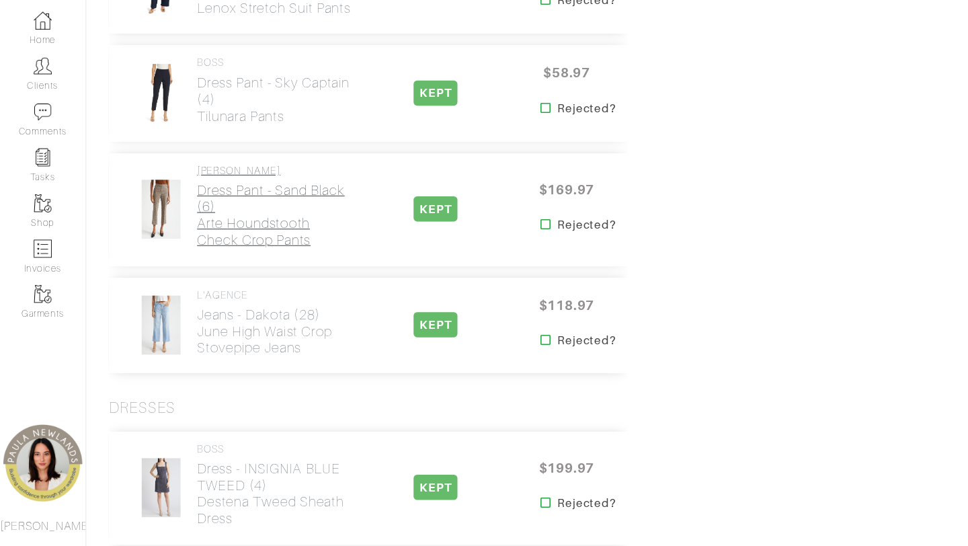
click at [204, 241] on h2 "Dress Pant - Sand Black (6) Arte Houndstooth Check Crop Pants" at bounding box center [257, 237] width 147 height 62
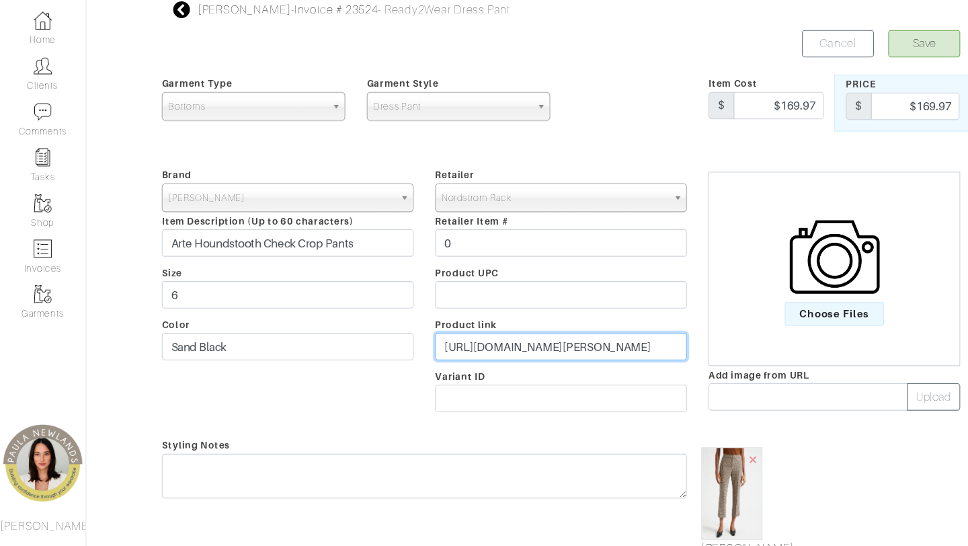
click at [463, 354] on input "[URL][DOMAIN_NAME][PERSON_NAME]" at bounding box center [524, 360] width 235 height 26
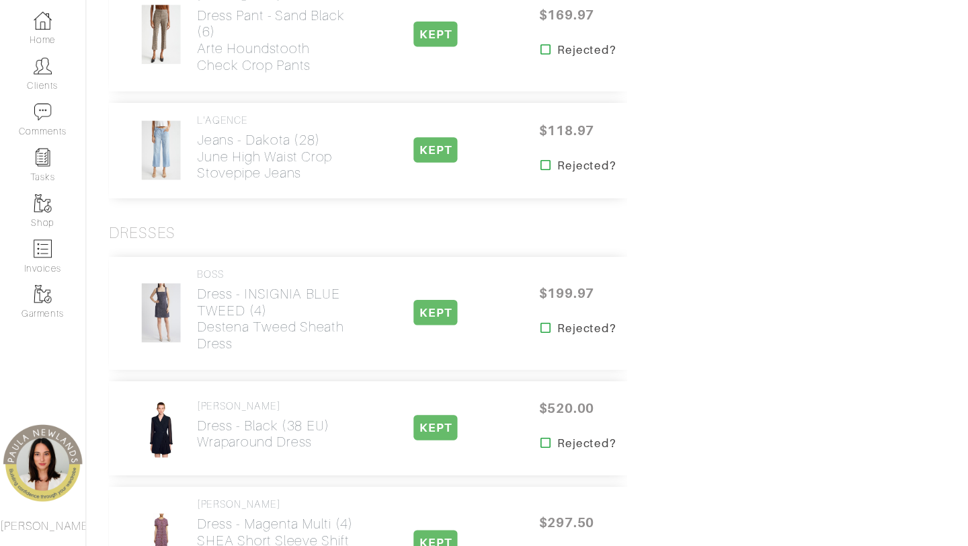
scroll to position [1232, 0]
click at [237, 169] on h2 "Jeans - Dakota (28) June High Waist Crop Stovepipe Jeans" at bounding box center [257, 181] width 147 height 46
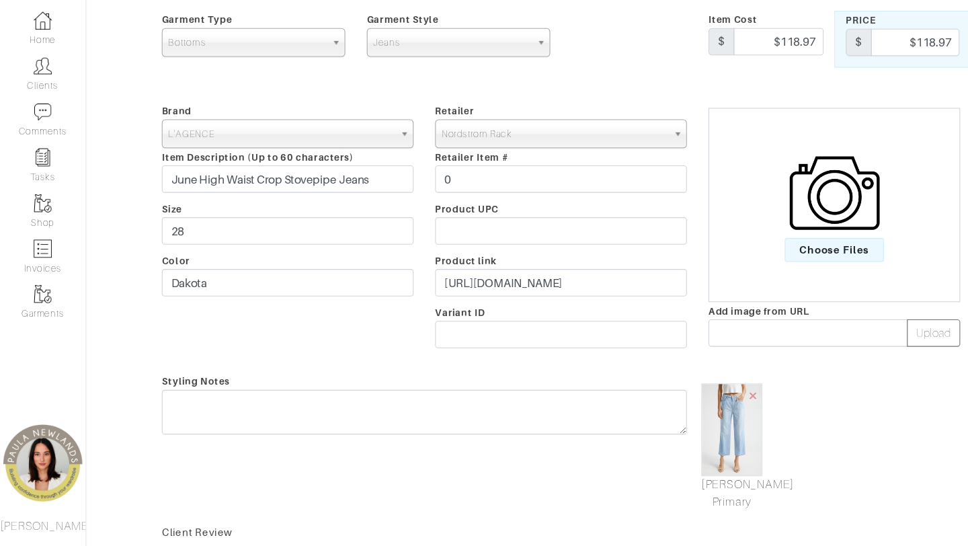
scroll to position [59, 0]
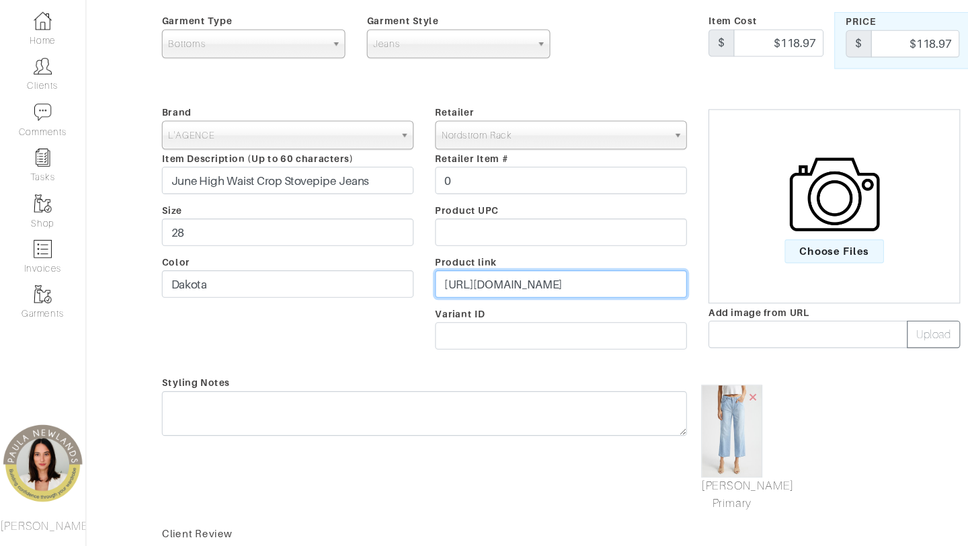
click at [540, 294] on input "[URL][DOMAIN_NAME]" at bounding box center [524, 301] width 235 height 26
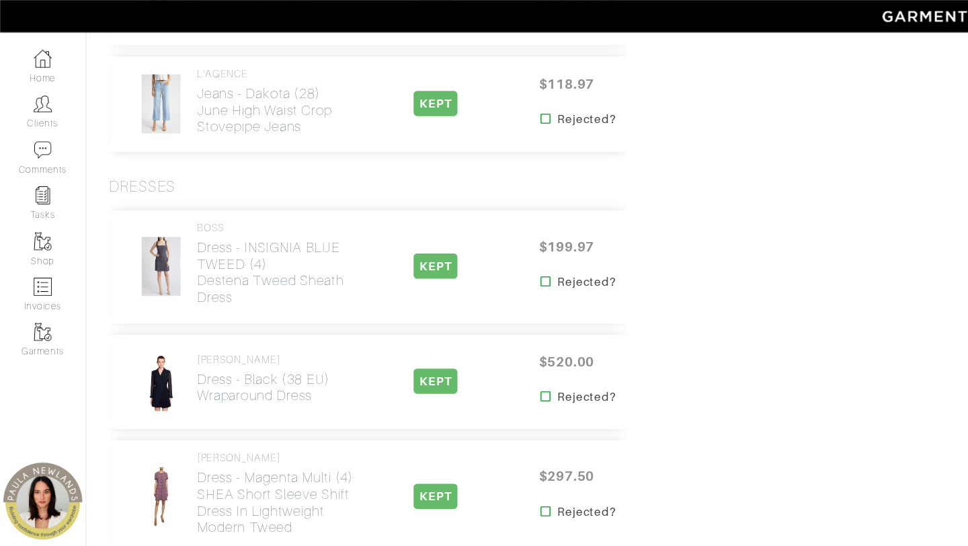
scroll to position [1301, 0]
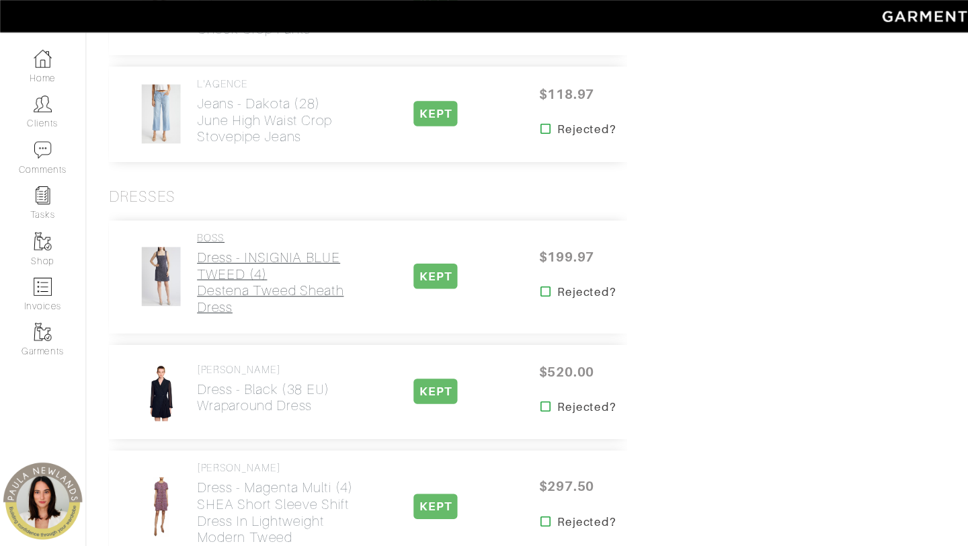
click at [204, 265] on h2 "Dress - INSIGNIA BLUE TWEED (4) Destena Tweed Sheath Dress" at bounding box center [257, 264] width 147 height 62
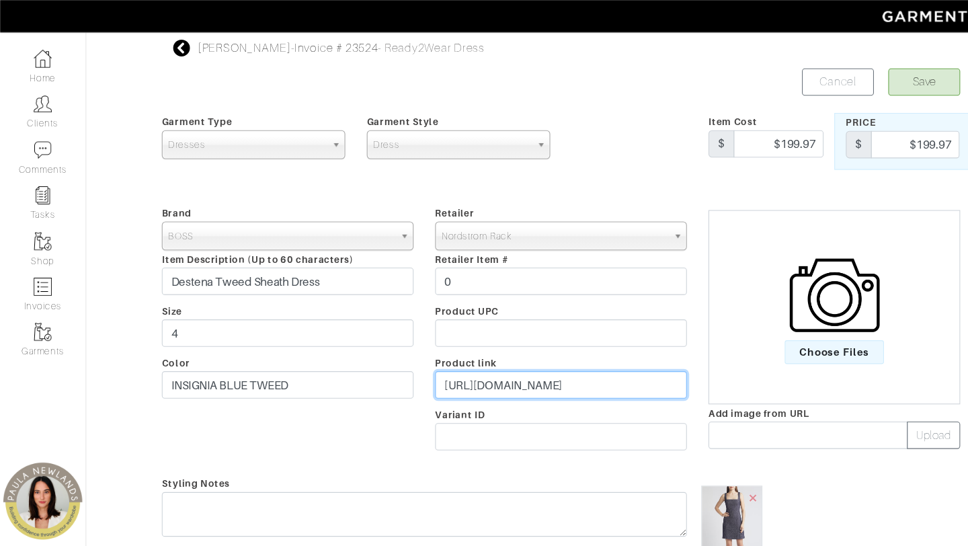
click at [540, 349] on input "[URL][DOMAIN_NAME]" at bounding box center [524, 360] width 235 height 26
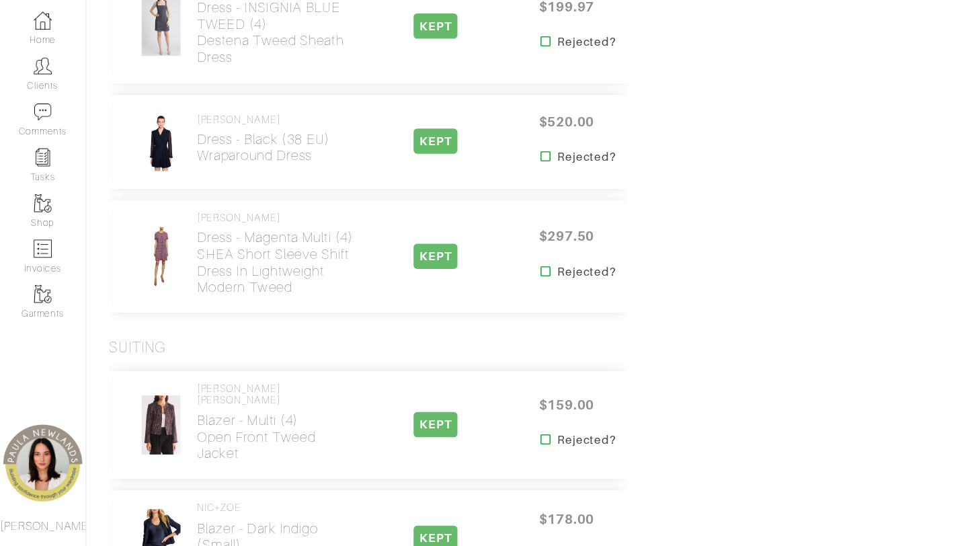
scroll to position [1500, 0]
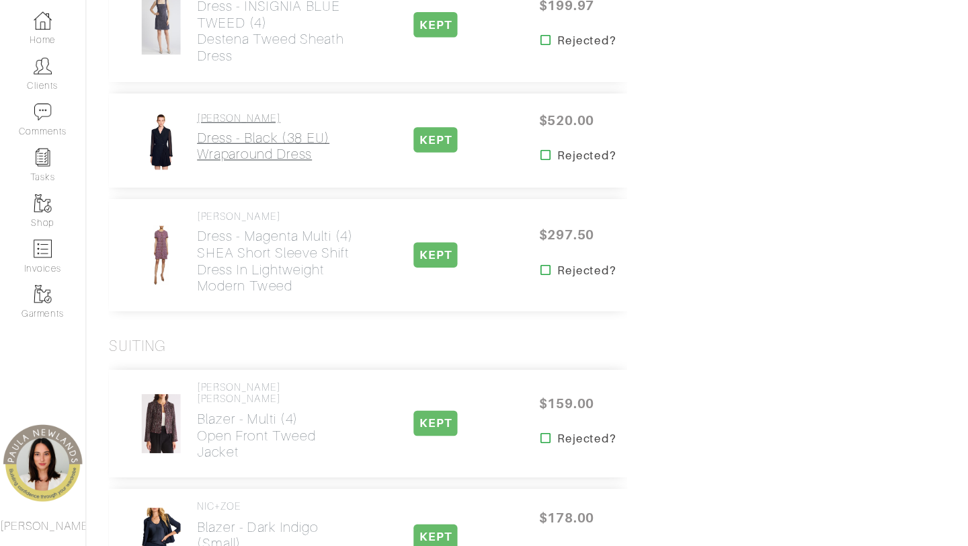
click at [235, 186] on h2 "Dress - Black (38 EU) Wraparound dress" at bounding box center [246, 172] width 124 height 31
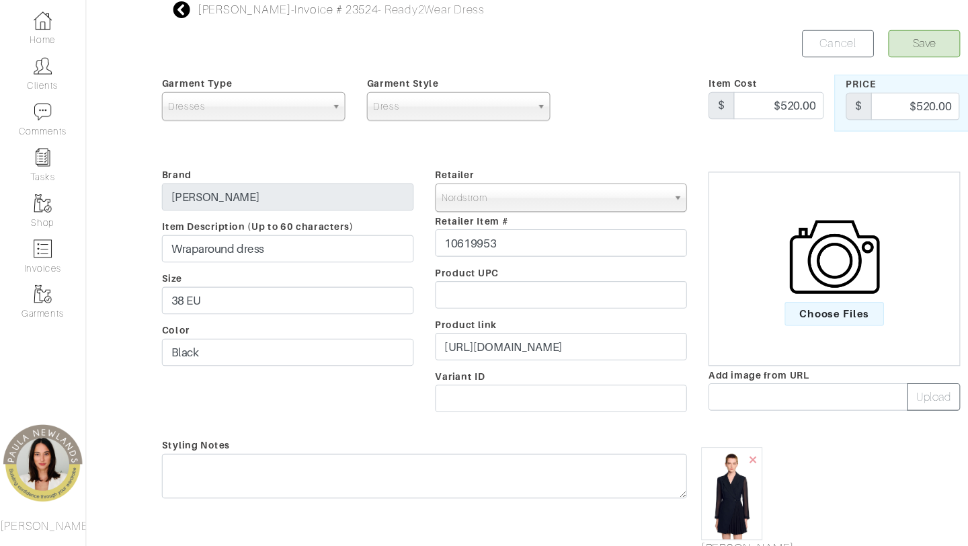
click at [471, 376] on div "Retailer - 032c 1017 ALYX 9SM 111SKIN 11 by [PERSON_NAME] 11 [PERSON_NAME] 12 S…" at bounding box center [524, 309] width 255 height 237
click at [471, 368] on input "[URL][DOMAIN_NAME]" at bounding box center [524, 360] width 235 height 26
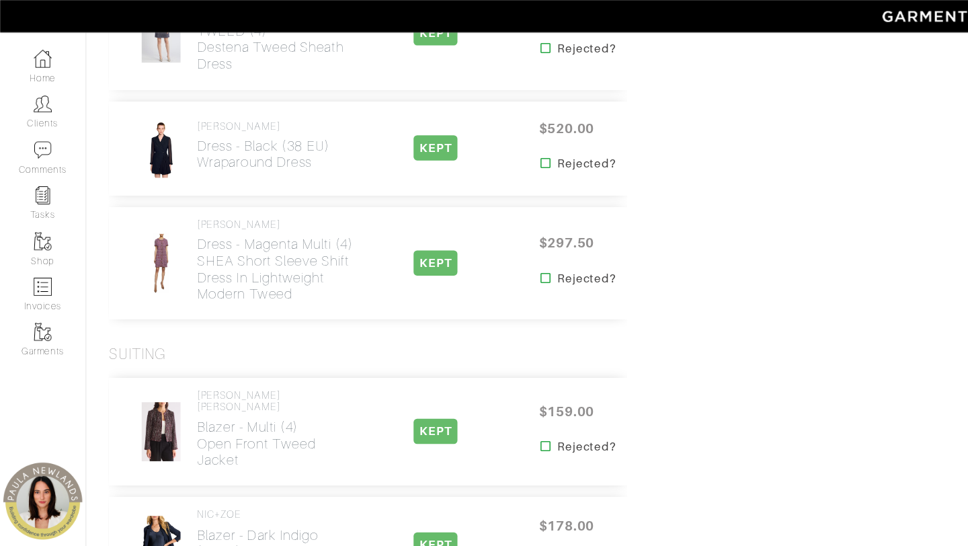
scroll to position [1475, 0]
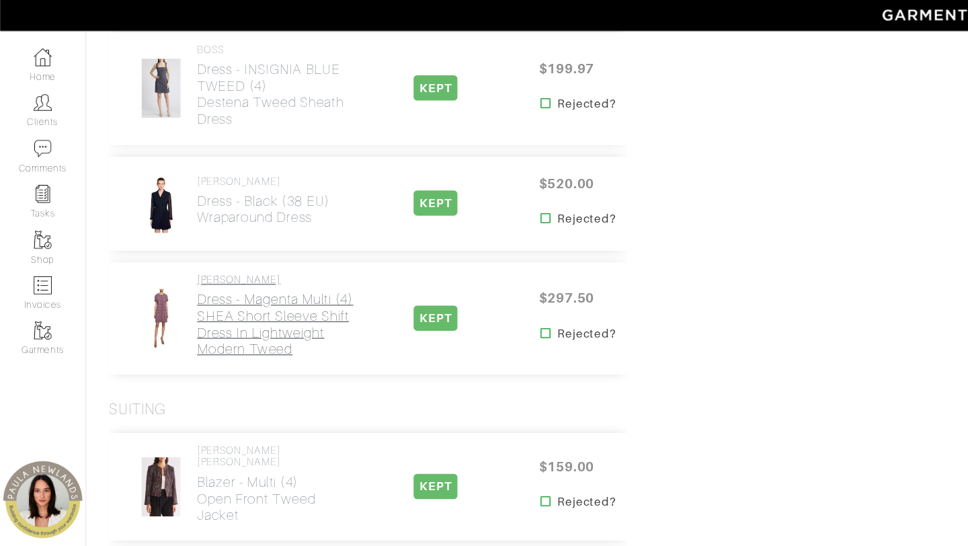
click at [206, 303] on h2 "Dress - Magenta Multi (4) SHEA Short Sleeve Shift Dress in Lightweight Modern T…" at bounding box center [257, 305] width 147 height 62
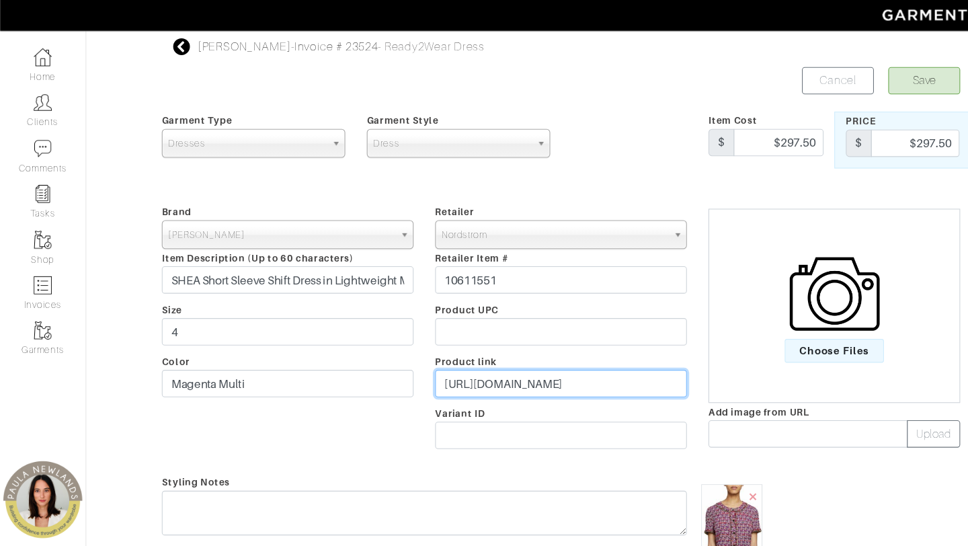
click at [471, 366] on input "[URL][DOMAIN_NAME]" at bounding box center [524, 360] width 235 height 26
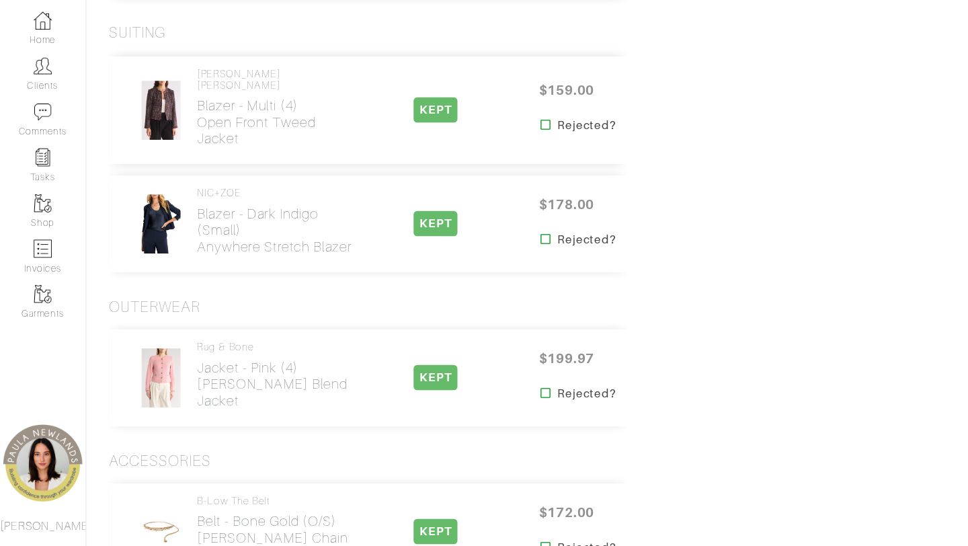
scroll to position [1794, 0]
click at [216, 144] on h2 "Blazer - multi (4) Open Front Tweed Jacket" at bounding box center [257, 149] width 147 height 46
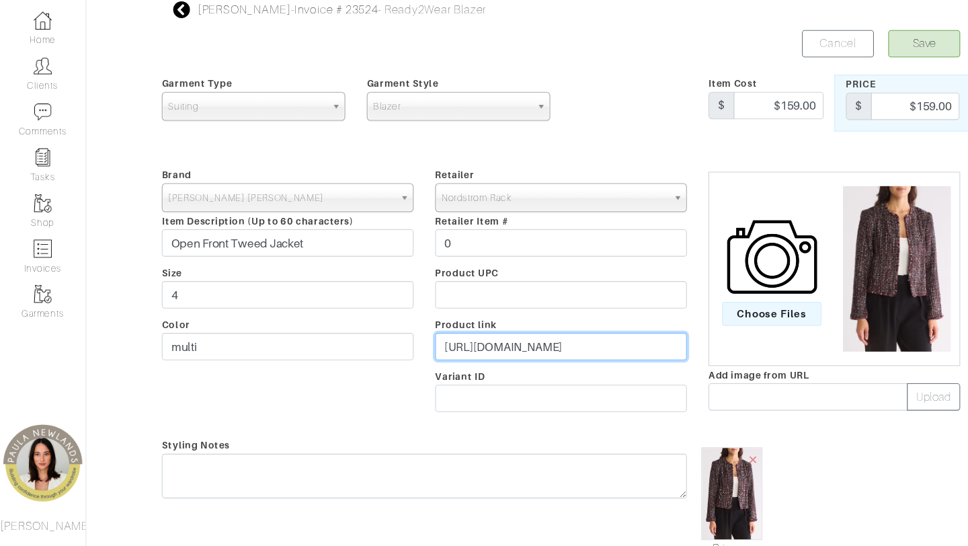
click at [530, 371] on input "[URL][DOMAIN_NAME]" at bounding box center [524, 360] width 235 height 26
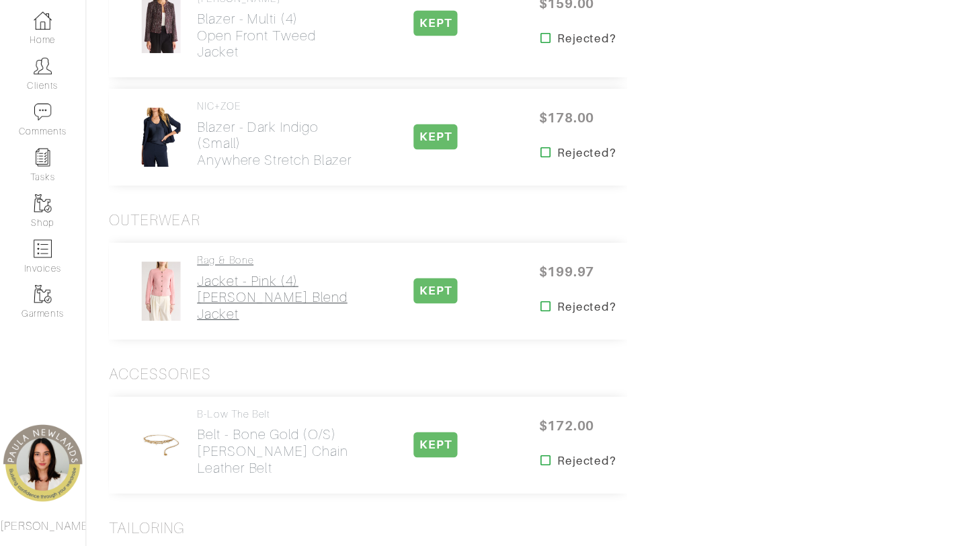
scroll to position [1877, 0]
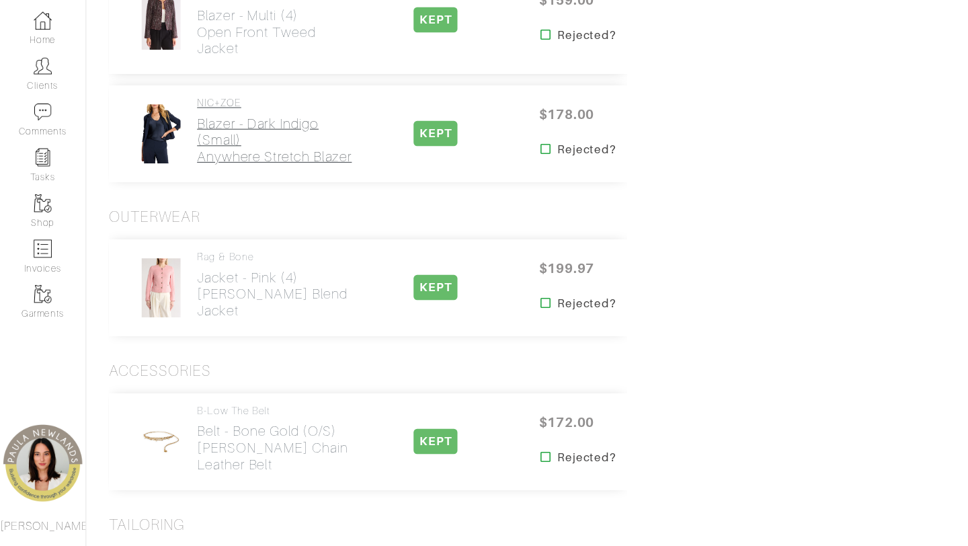
click at [196, 167] on h2 "Blazer - Dark Indigo (Small) Anywhere Stretch Blazer" at bounding box center [257, 166] width 147 height 46
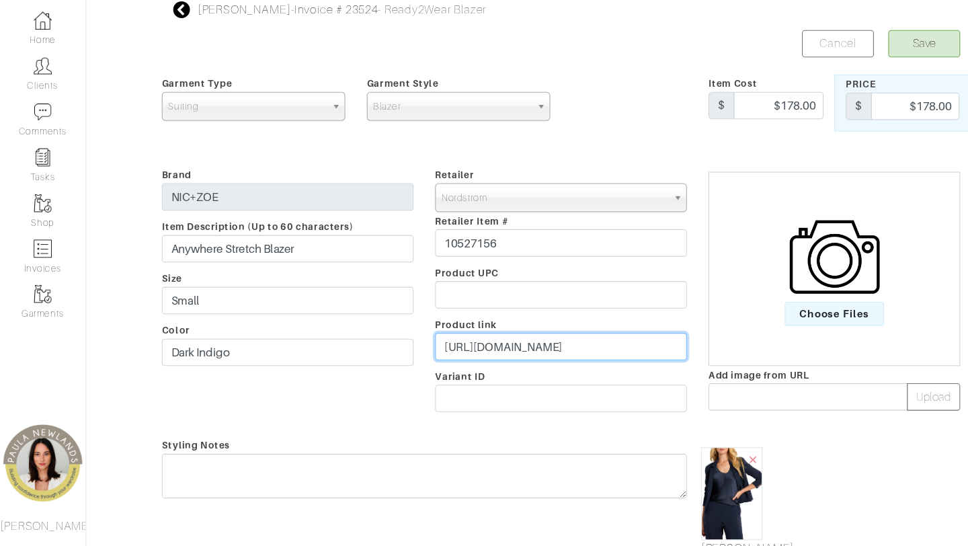
click at [518, 364] on input "[URL][DOMAIN_NAME]" at bounding box center [524, 360] width 235 height 26
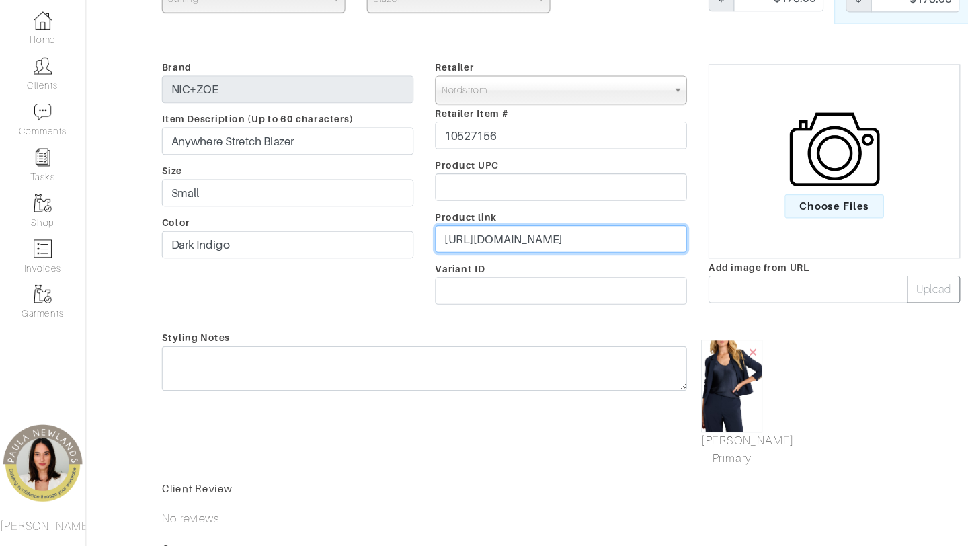
scroll to position [102, 0]
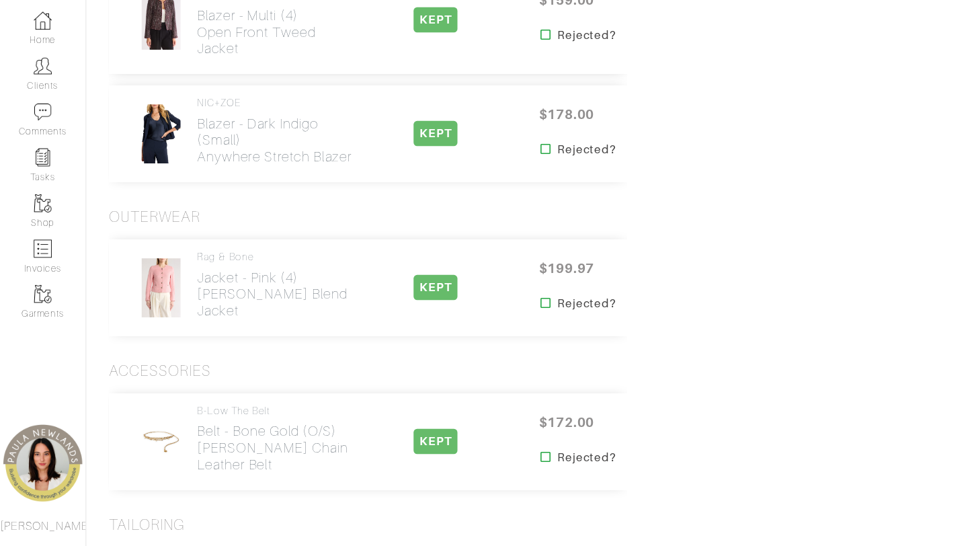
scroll to position [1908, 0]
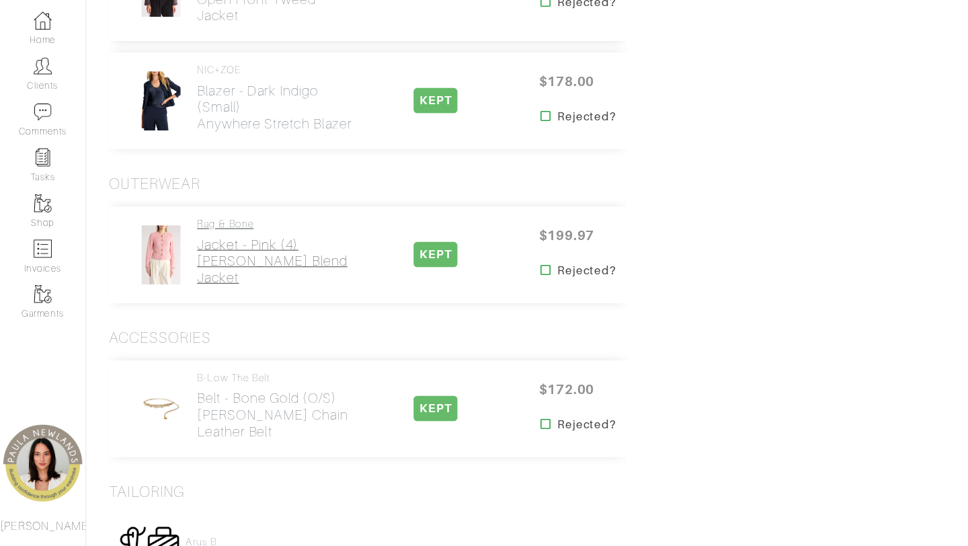
click at [230, 263] on h2 "Jacket - Pink (4) [PERSON_NAME] Linen Blend Jacket" at bounding box center [257, 279] width 147 height 46
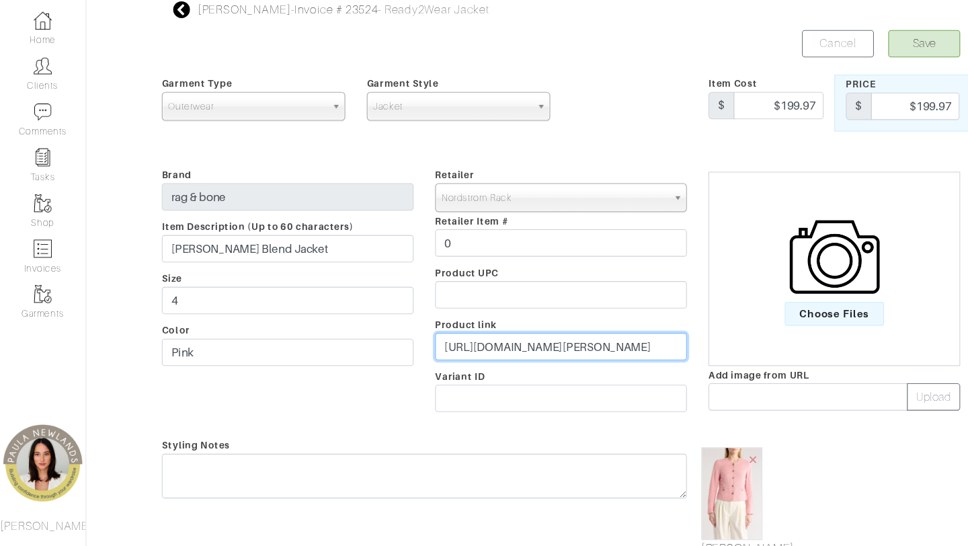
click at [507, 362] on input "[URL][DOMAIN_NAME][PERSON_NAME]" at bounding box center [524, 360] width 235 height 26
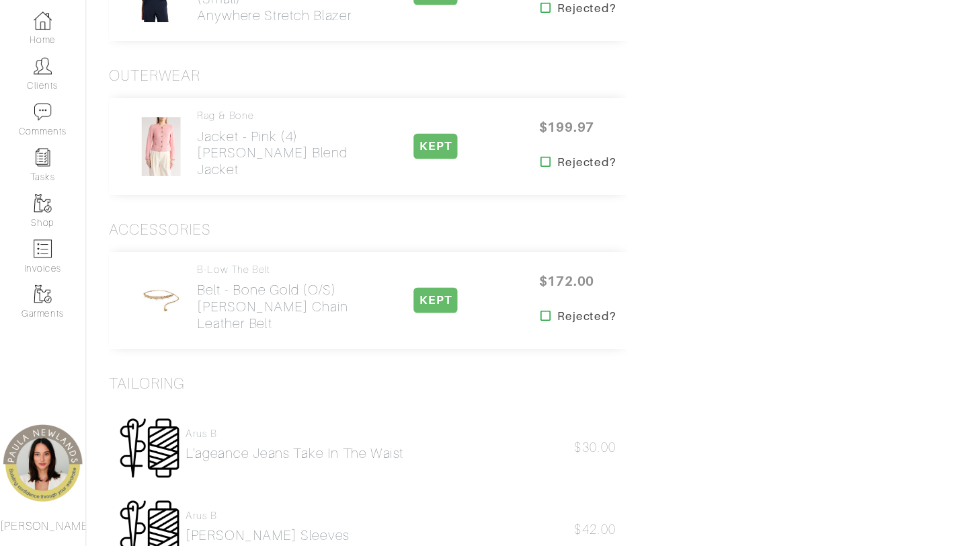
scroll to position [2026, 0]
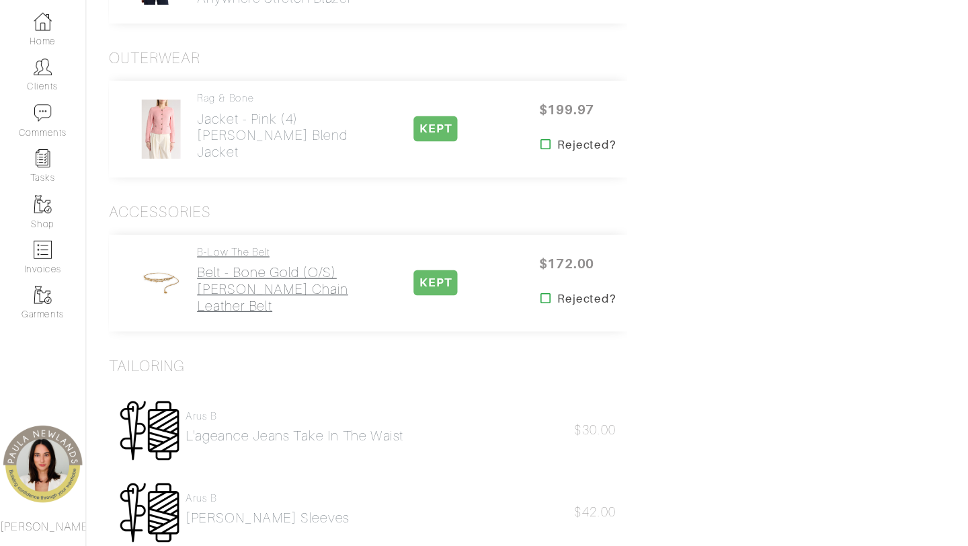
click at [222, 285] on h2 "Belt - Bone Gold (o/s) [PERSON_NAME] Chain Leather Belt" at bounding box center [257, 305] width 147 height 46
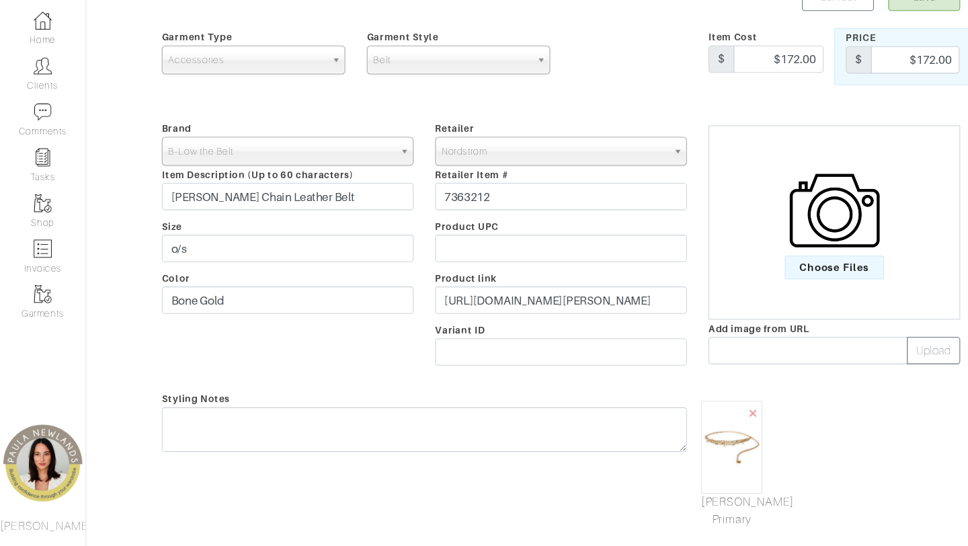
scroll to position [48, 0]
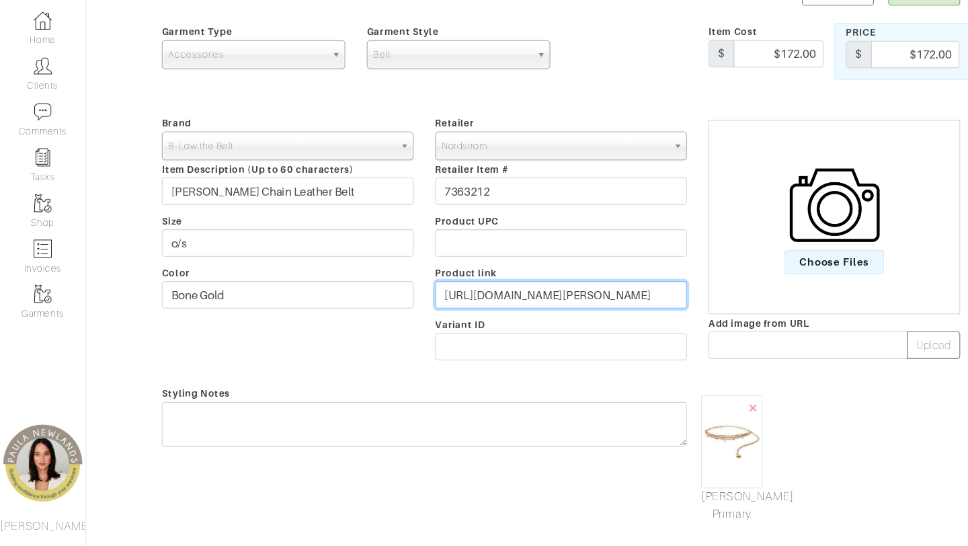
click at [455, 314] on input "[URL][DOMAIN_NAME][PERSON_NAME]" at bounding box center [524, 311] width 235 height 26
click at [455, 313] on input "[URL][DOMAIN_NAME][PERSON_NAME]" at bounding box center [524, 311] width 235 height 26
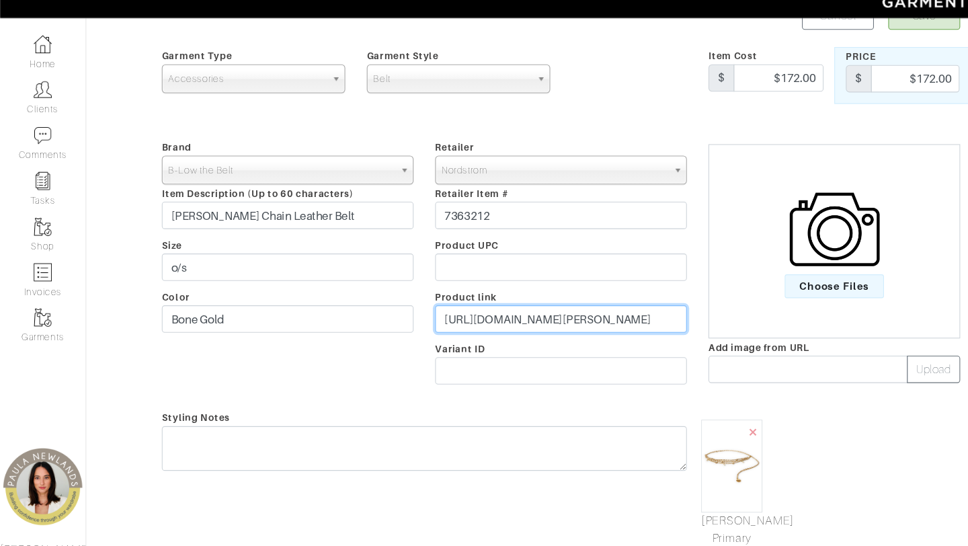
scroll to position [0, 0]
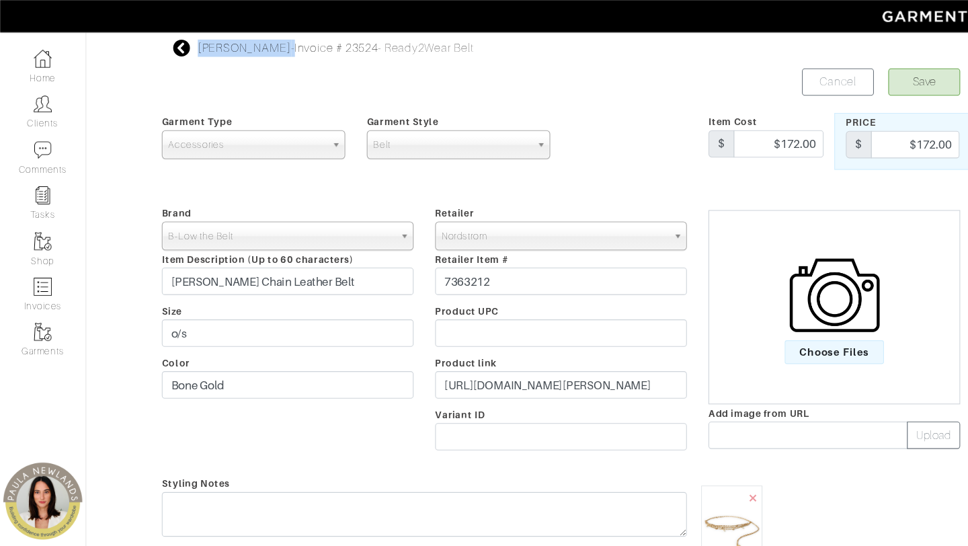
drag, startPoint x: 239, startPoint y: 46, endPoint x: 181, endPoint y: 46, distance: 57.8
click at [181, 46] on div "[PERSON_NAME] - Invoice # 23524 - Ready2Wear Belt Save Cancel Garment Type Tops…" at bounding box center [524, 408] width 766 height 743
